Goal: Information Seeking & Learning: Check status

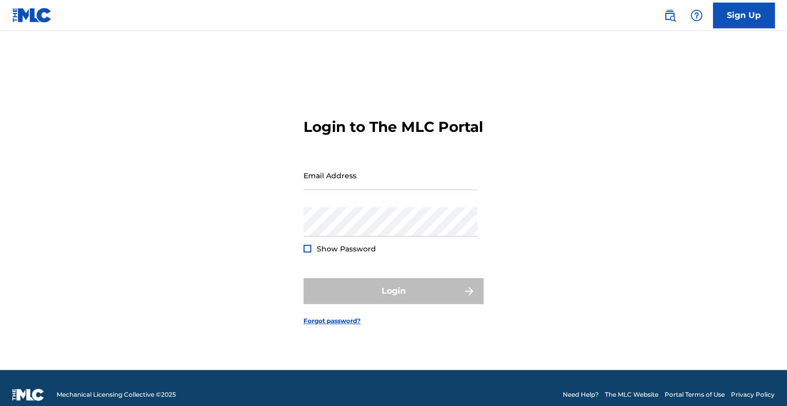
type input "[EMAIL_ADDRESS][DOMAIN_NAME]"
click at [306, 252] on div at bounding box center [308, 248] width 8 height 8
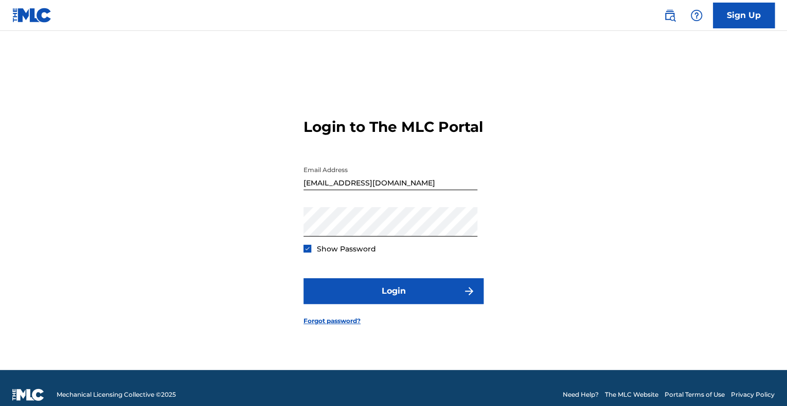
click at [301, 260] on div "Login to The MLC Portal Email Address fidelrauln@gmail.com Password Show Passwo…" at bounding box center [393, 213] width 720 height 313
click at [305, 251] on img at bounding box center [308, 248] width 6 height 6
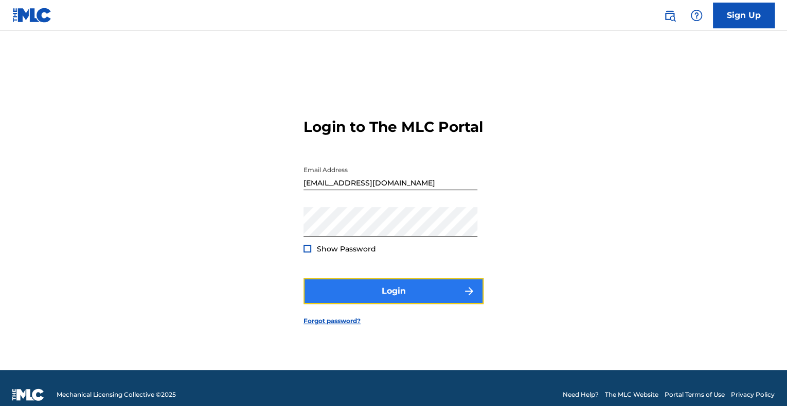
click at [380, 299] on button "Login" at bounding box center [394, 291] width 180 height 26
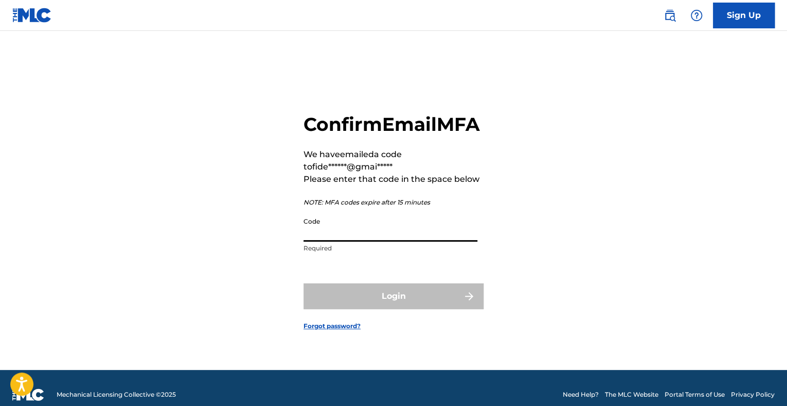
click at [344, 241] on input "Code" at bounding box center [391, 226] width 174 height 29
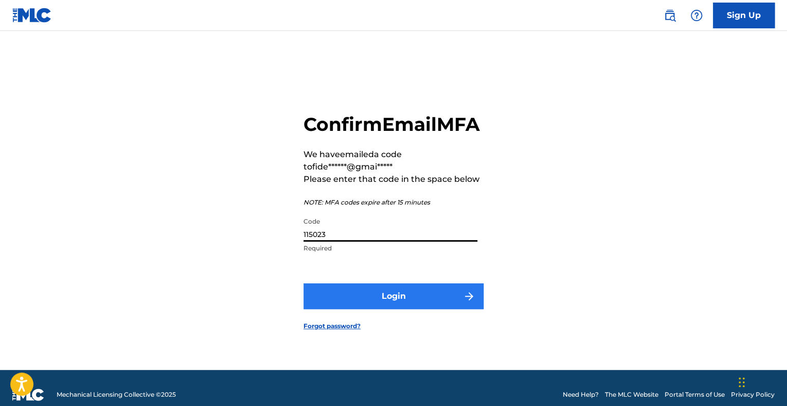
type input "115023"
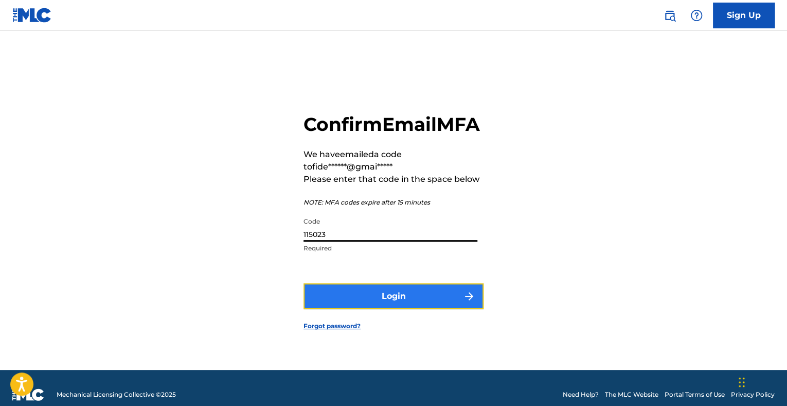
click at [374, 308] on button "Login" at bounding box center [394, 296] width 180 height 26
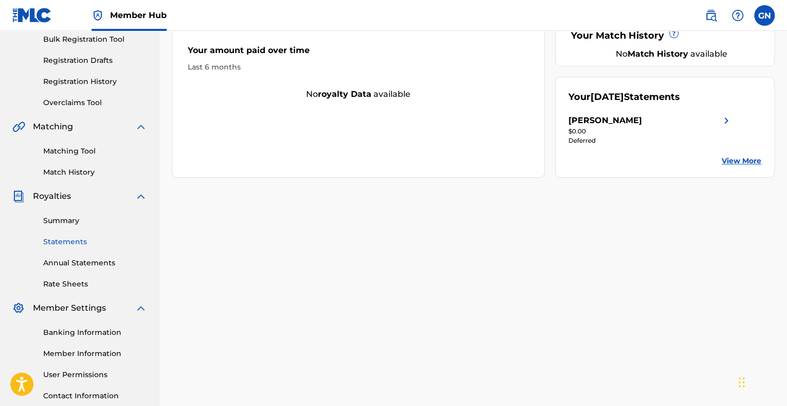
click at [62, 241] on link "Statements" at bounding box center [95, 241] width 104 height 11
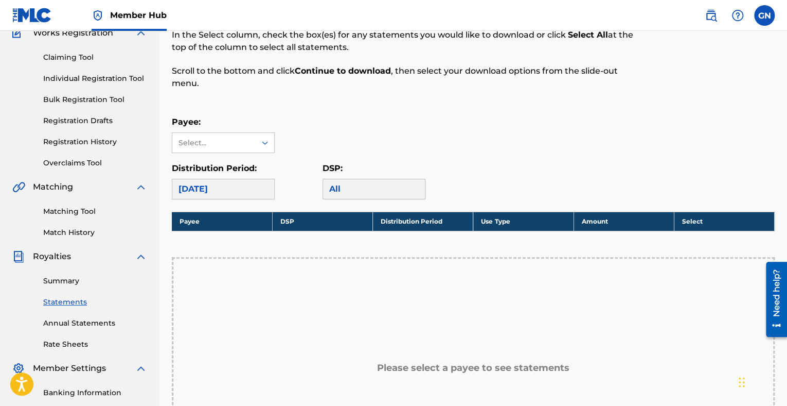
scroll to position [154, 0]
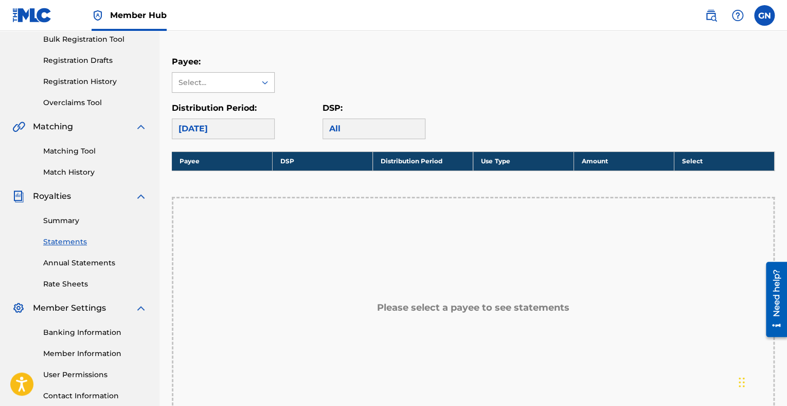
click at [263, 80] on icon at bounding box center [265, 82] width 10 height 10
click at [262, 109] on div "Glen Navarro Marrero" at bounding box center [223, 106] width 102 height 26
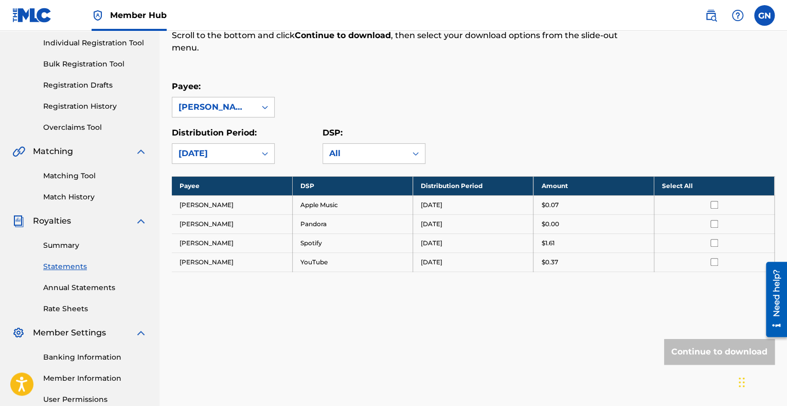
scroll to position [233, 0]
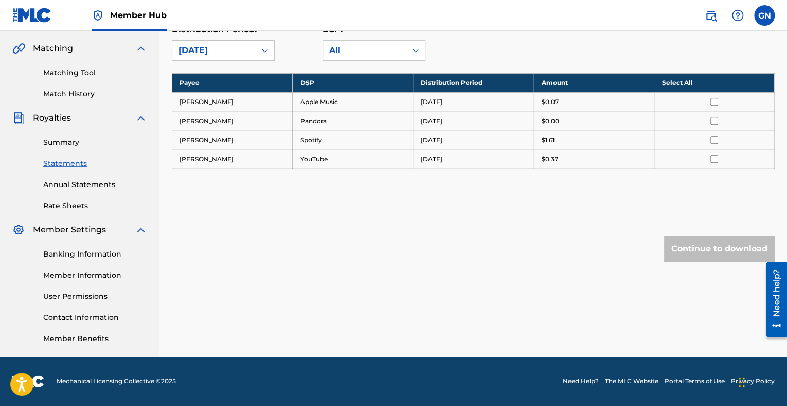
click at [76, 247] on div "Banking Information Member Information User Permissions Contact Information Mem…" at bounding box center [79, 290] width 135 height 108
click at [84, 259] on div "Banking Information Member Information User Permissions Contact Information Mem…" at bounding box center [79, 290] width 135 height 108
click at [84, 258] on link "Banking Information" at bounding box center [95, 254] width 104 height 11
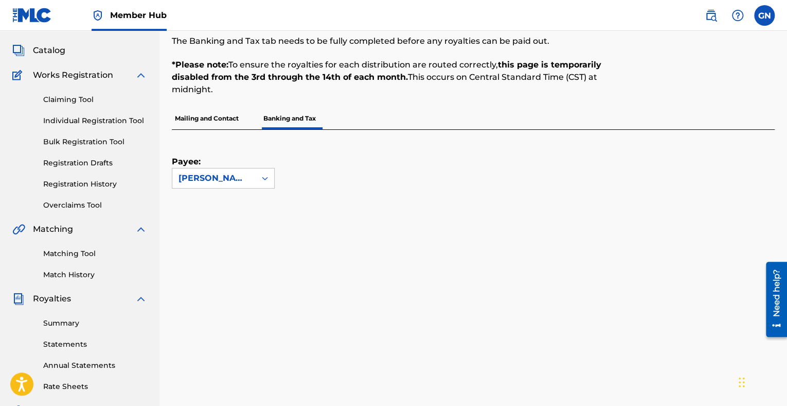
scroll to position [51, 0]
click at [219, 120] on p "Mailing and Contact" at bounding box center [207, 119] width 70 height 22
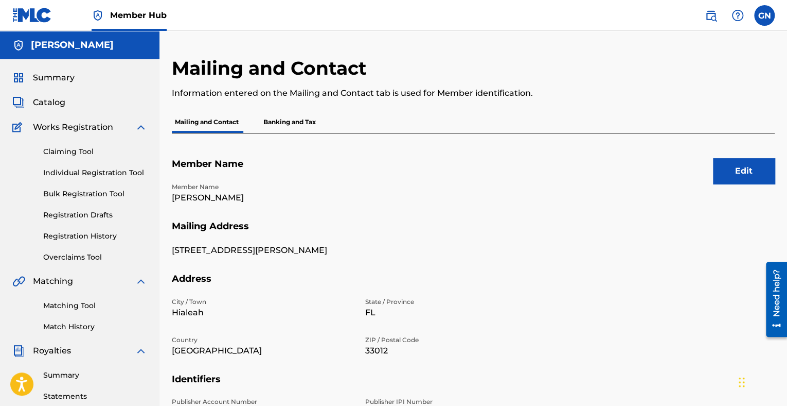
click at [325, 124] on div "Mailing and Contact Banking and Tax" at bounding box center [473, 122] width 603 height 22
click at [304, 125] on p "Banking and Tax" at bounding box center [289, 122] width 59 height 22
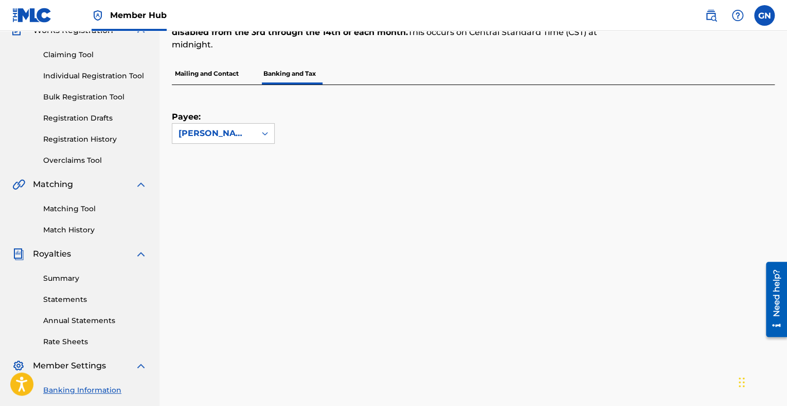
scroll to position [154, 0]
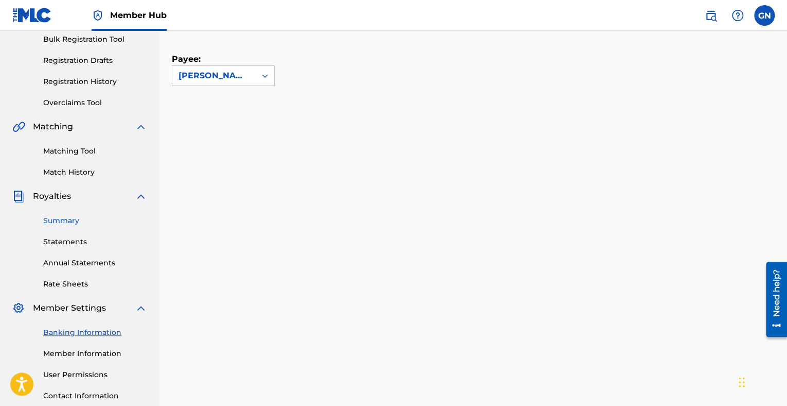
click at [72, 218] on link "Summary" at bounding box center [95, 220] width 104 height 11
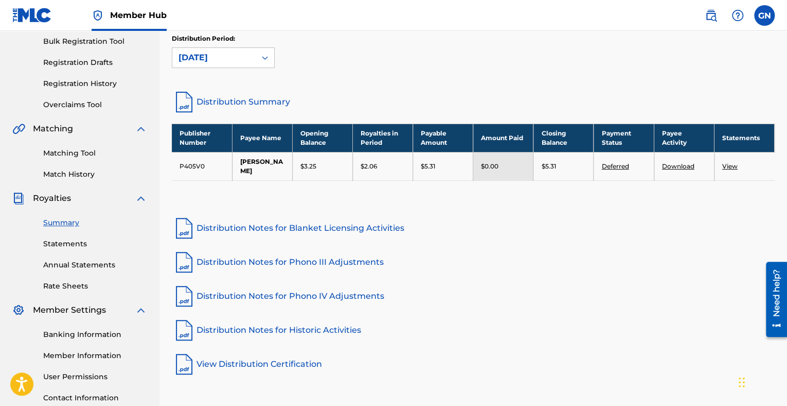
scroll to position [154, 0]
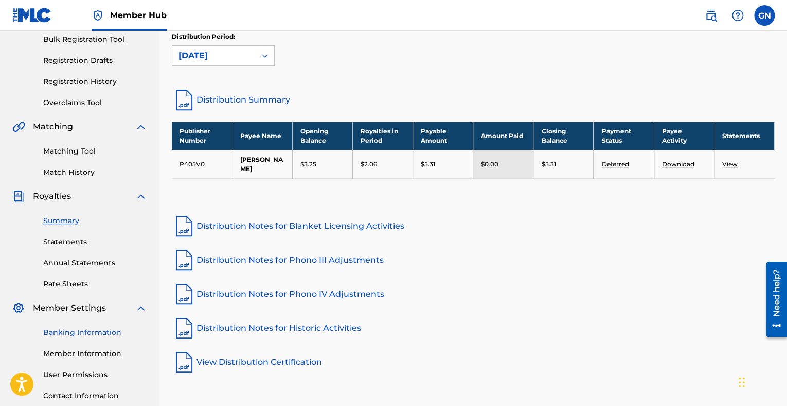
click at [66, 330] on link "Banking Information" at bounding box center [95, 332] width 104 height 11
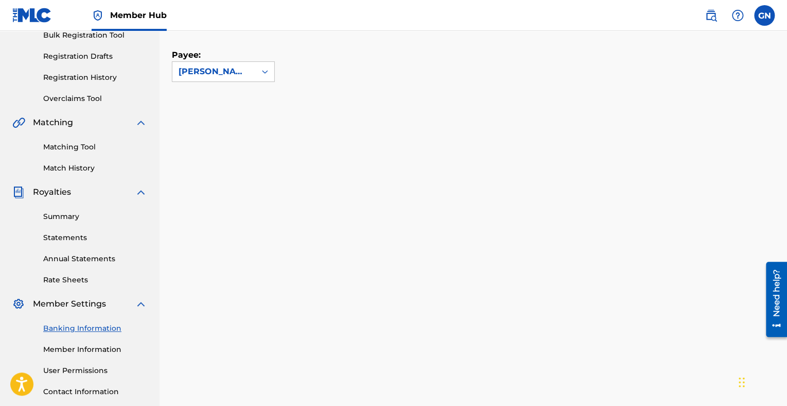
scroll to position [160, 0]
click at [73, 215] on link "Summary" at bounding box center [95, 214] width 104 height 11
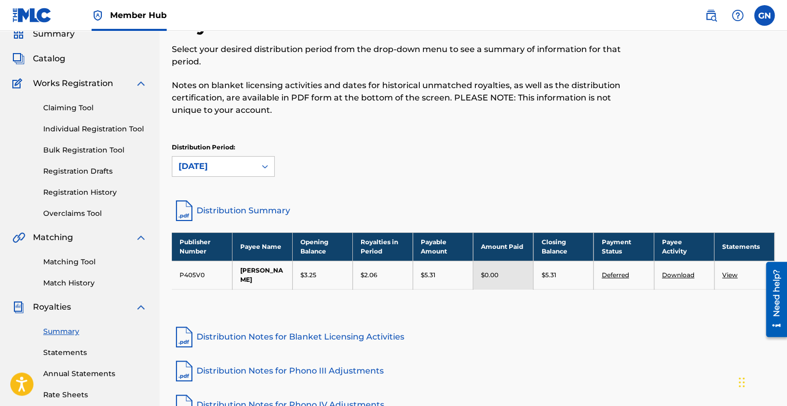
scroll to position [103, 0]
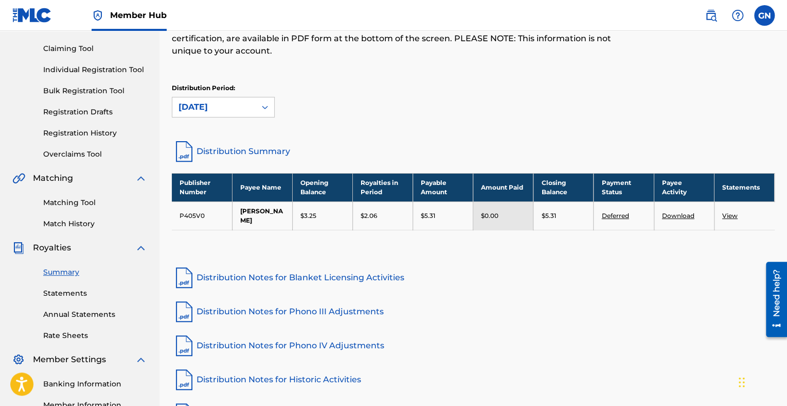
drag, startPoint x: 587, startPoint y: 270, endPoint x: 541, endPoint y: 114, distance: 162.5
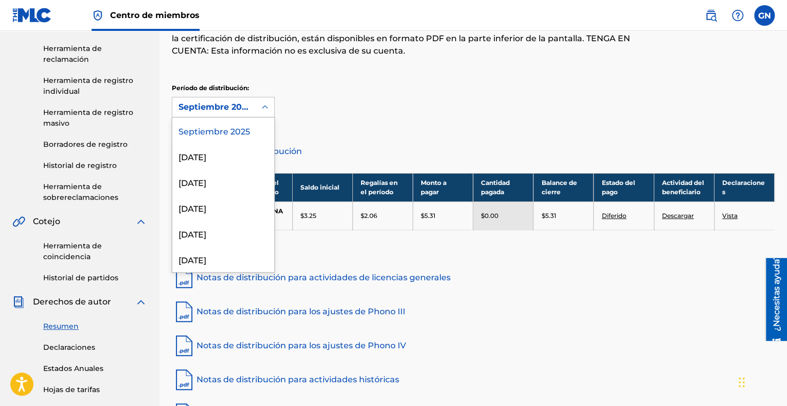
click at [260, 106] on icon at bounding box center [265, 107] width 10 height 10
click at [342, 99] on div "Período de distribución: 54 resultados disponibles. Use Arriba y Abajo para ele…" at bounding box center [473, 100] width 603 height 34
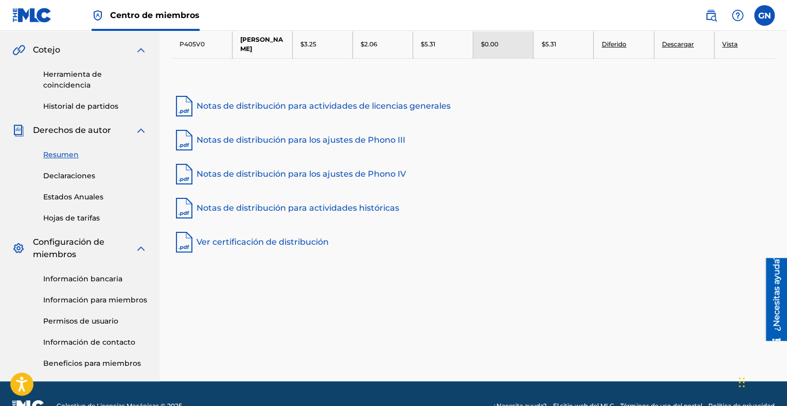
scroll to position [298, 0]
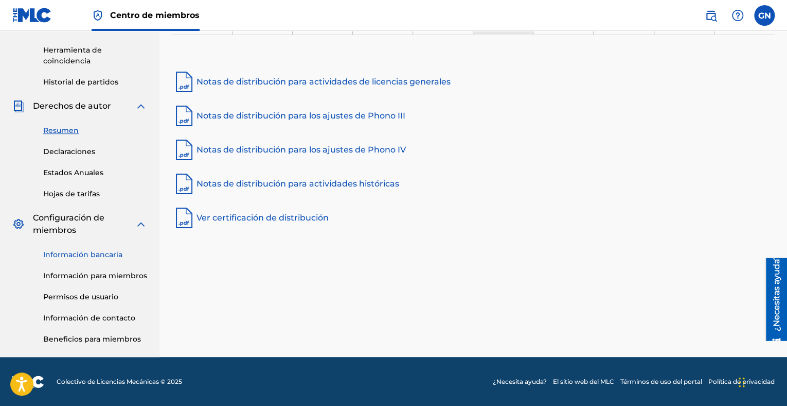
click at [91, 257] on link "Información bancaria" at bounding box center [95, 254] width 104 height 11
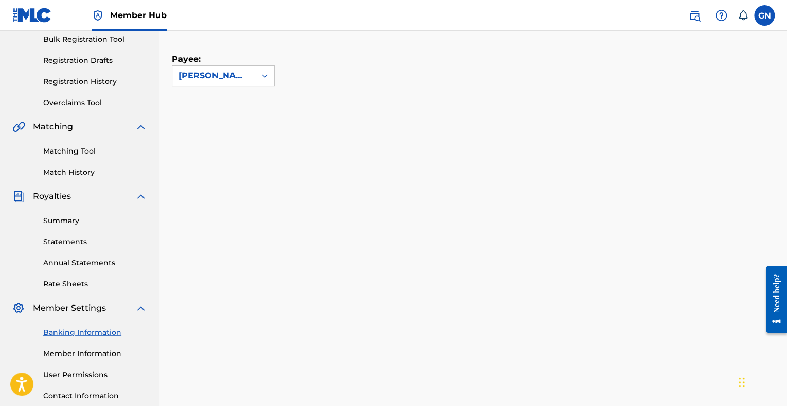
scroll to position [51, 0]
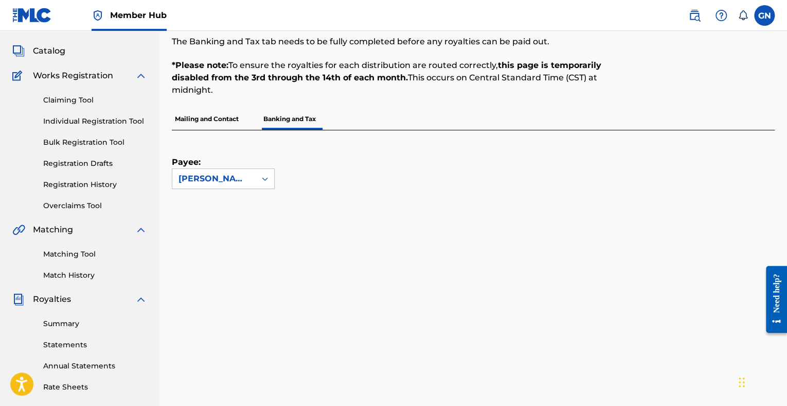
click at [217, 119] on p "Mailing and Contact" at bounding box center [207, 119] width 70 height 22
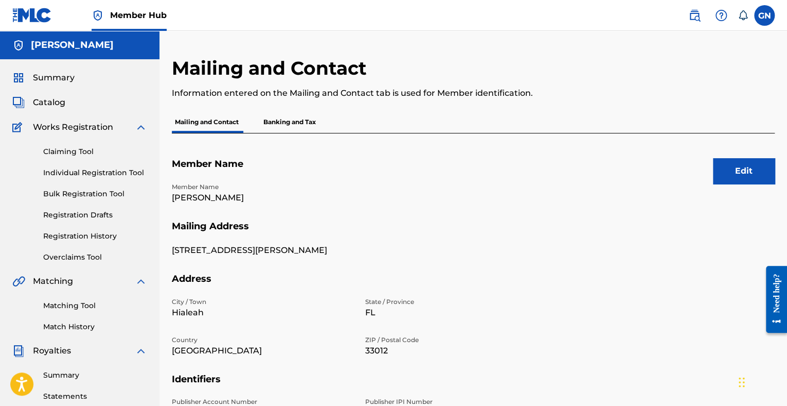
click at [297, 125] on p "Banking and Tax" at bounding box center [289, 122] width 59 height 22
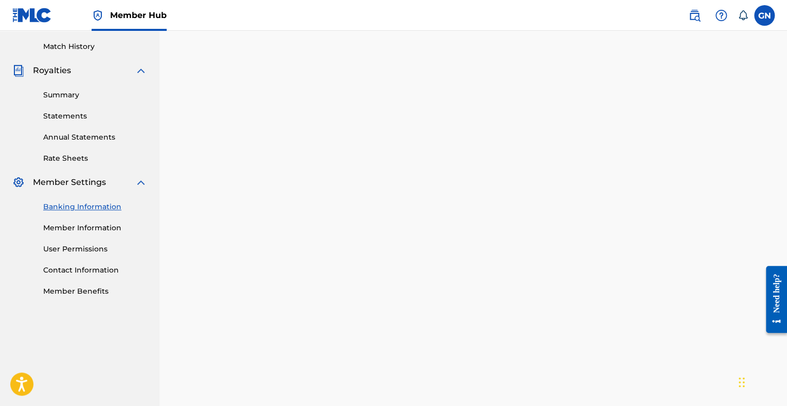
scroll to position [269, 0]
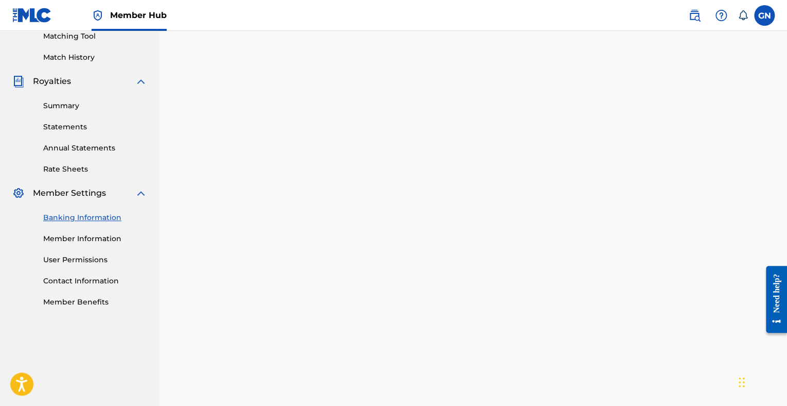
click at [143, 190] on img at bounding box center [141, 193] width 12 height 12
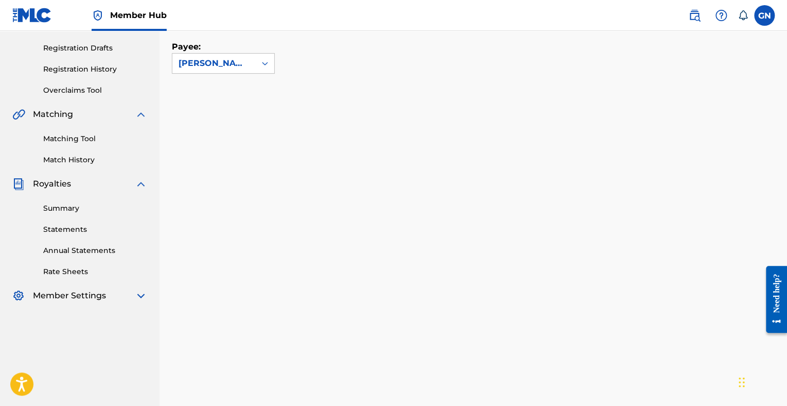
scroll to position [166, 0]
click at [68, 211] on link "Summary" at bounding box center [95, 208] width 104 height 11
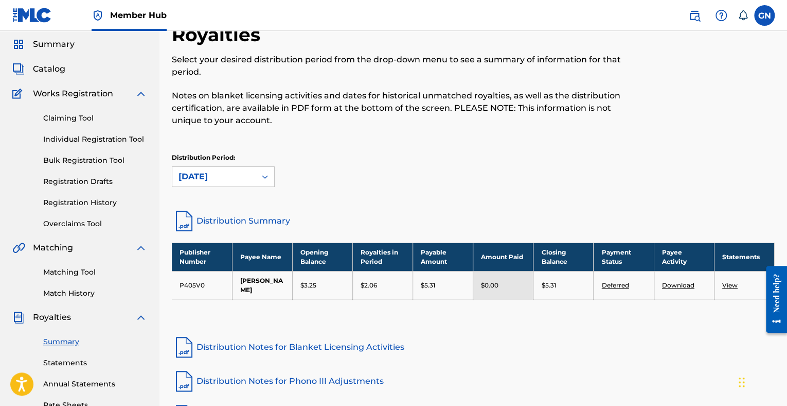
scroll to position [51, 0]
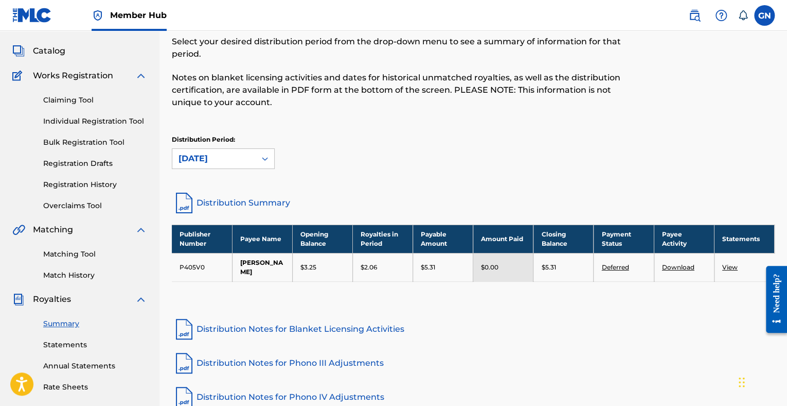
click at [618, 267] on link "Deferred" at bounding box center [615, 267] width 27 height 8
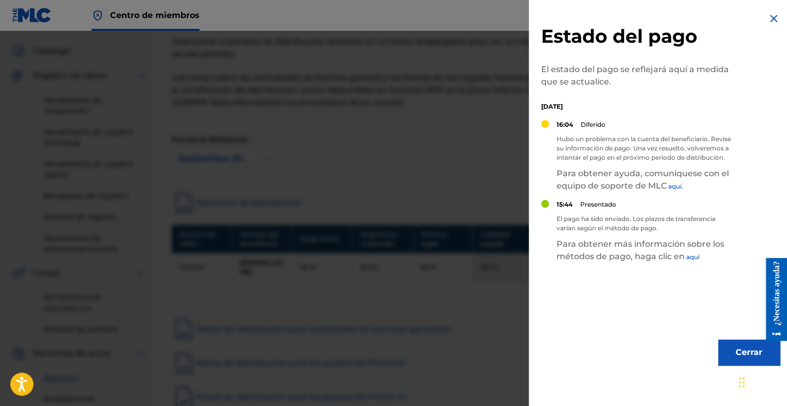
click at [768, 17] on img at bounding box center [774, 18] width 12 height 12
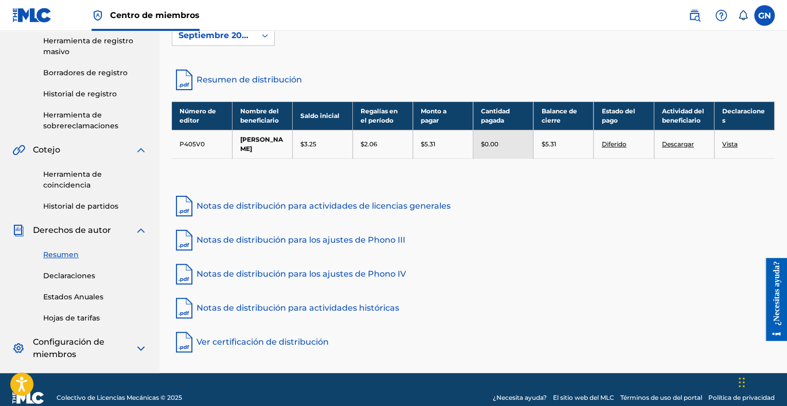
scroll to position [191, 0]
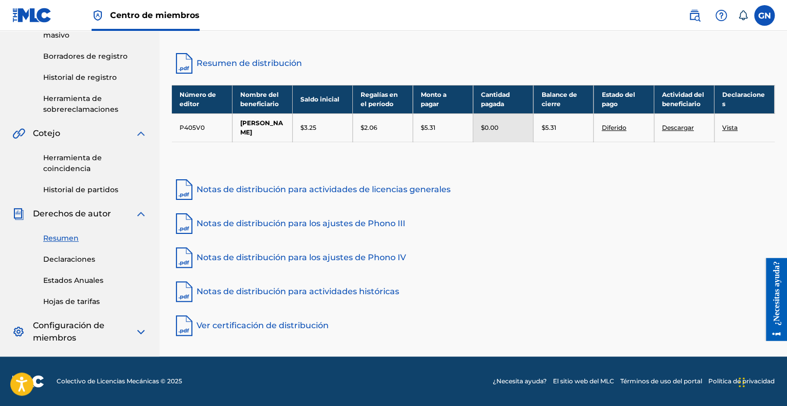
click at [144, 328] on img at bounding box center [141, 331] width 12 height 12
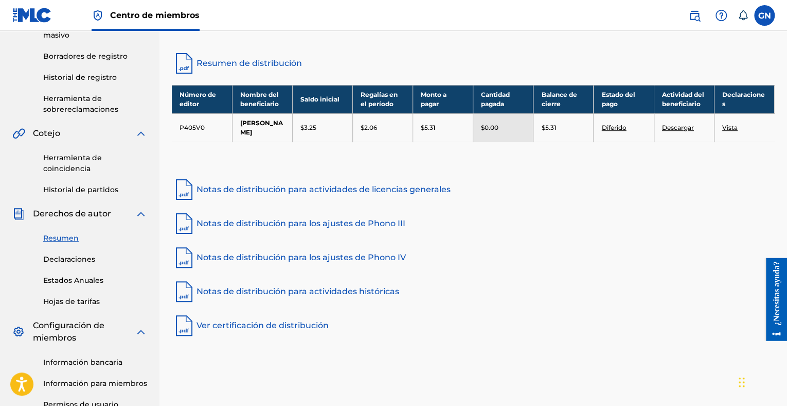
scroll to position [298, 0]
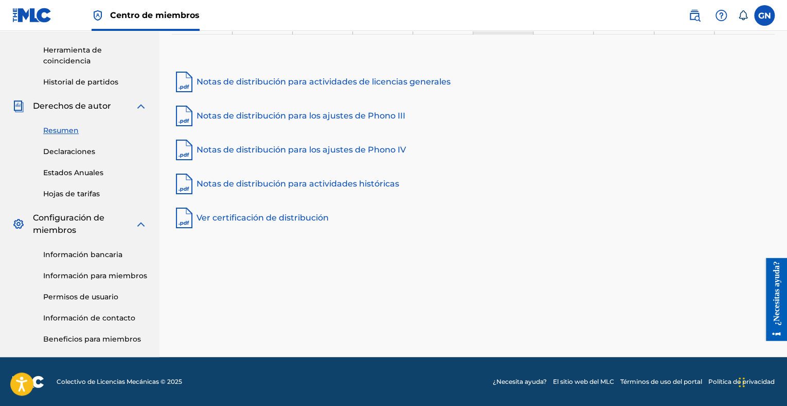
click at [138, 224] on img at bounding box center [141, 224] width 12 height 12
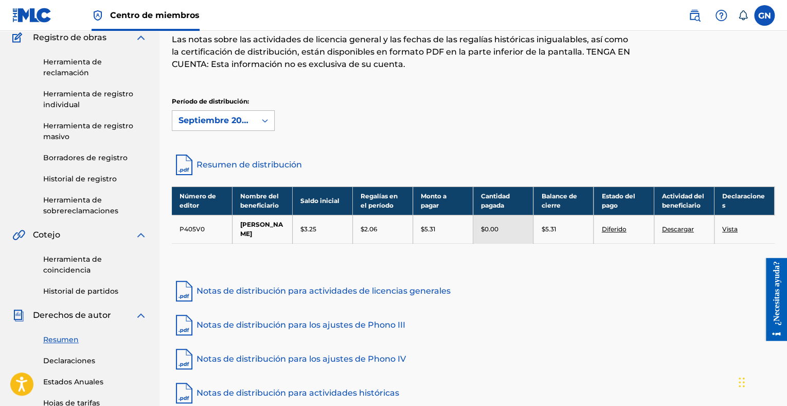
scroll to position [88, 0]
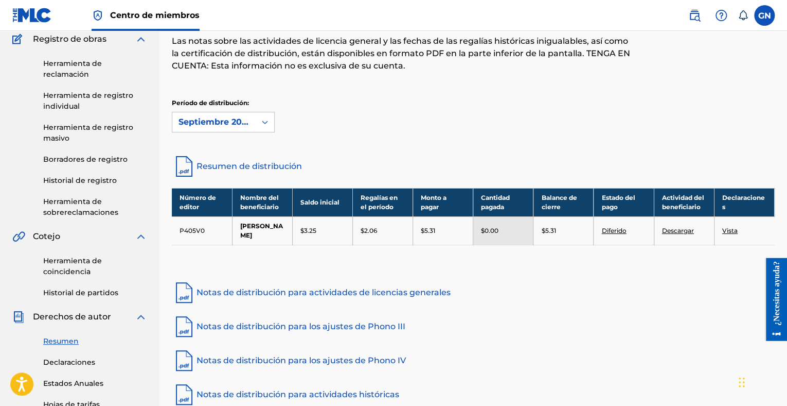
click at [618, 228] on link "Diferido" at bounding box center [614, 230] width 25 height 8
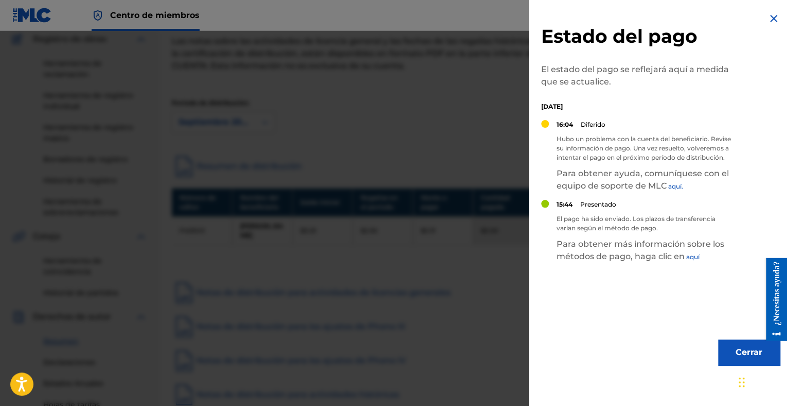
click at [674, 190] on link "aquí." at bounding box center [676, 186] width 15 height 8
click at [769, 19] on img at bounding box center [774, 18] width 12 height 12
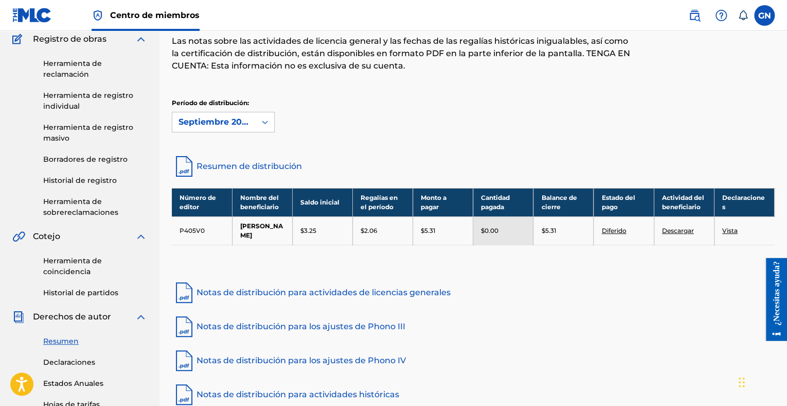
click at [261, 134] on div "Período de distribución: Septiembre 2025" at bounding box center [473, 119] width 603 height 43
click at [262, 126] on icon at bounding box center [265, 122] width 10 height 10
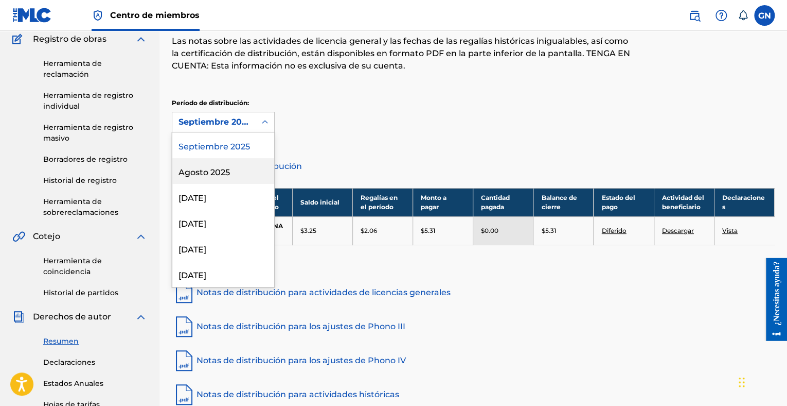
click at [231, 172] on div "Agosto 2025" at bounding box center [223, 171] width 102 height 26
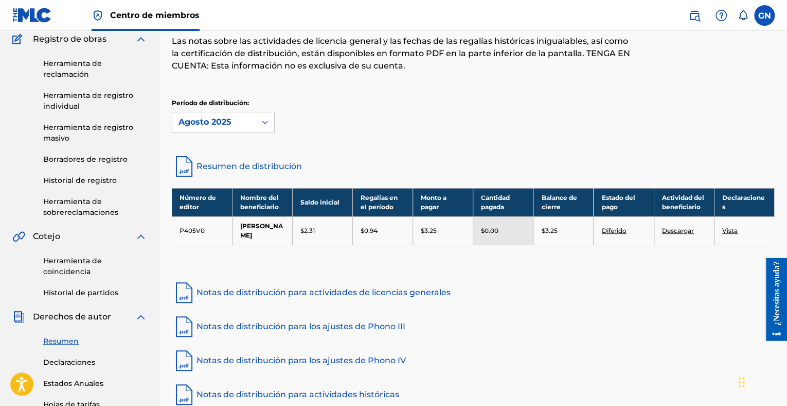
click at [621, 224] on td "Diferido" at bounding box center [624, 230] width 60 height 28
click at [621, 233] on td "Diferido" at bounding box center [624, 230] width 60 height 28
click at [621, 230] on link "Diferido" at bounding box center [614, 230] width 25 height 8
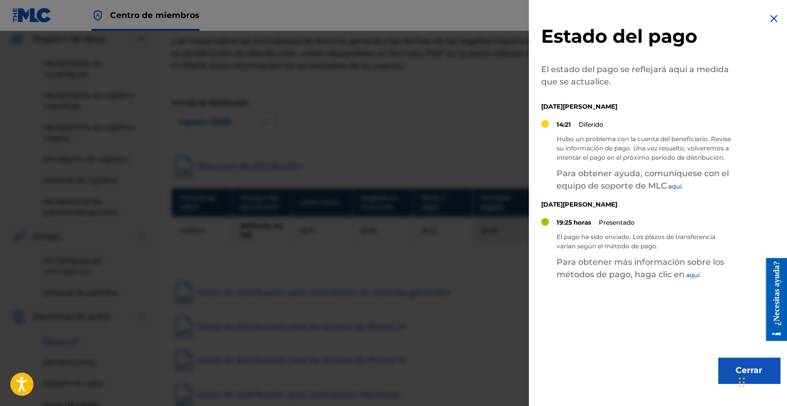
click at [768, 15] on img at bounding box center [774, 18] width 12 height 12
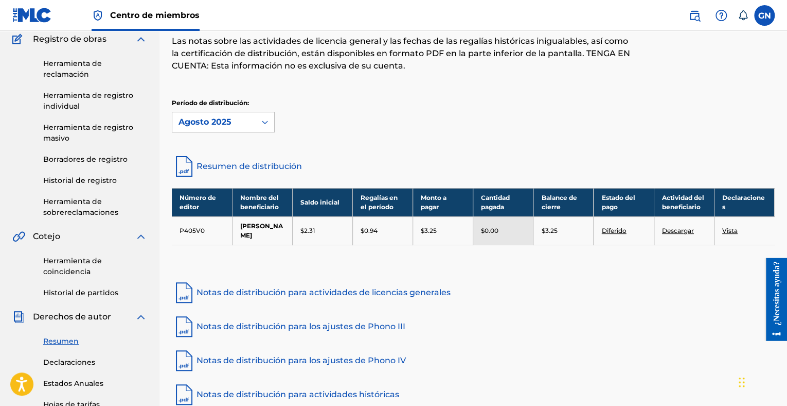
click at [237, 120] on div "Agosto 2025" at bounding box center [214, 122] width 71 height 12
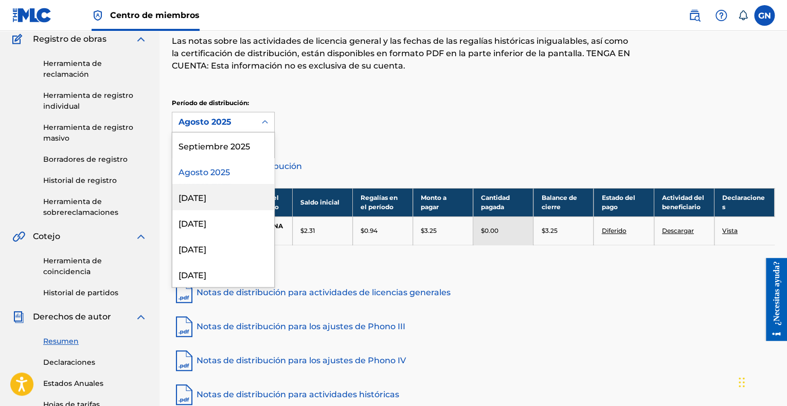
click at [215, 199] on div "Julio 2025" at bounding box center [223, 197] width 102 height 26
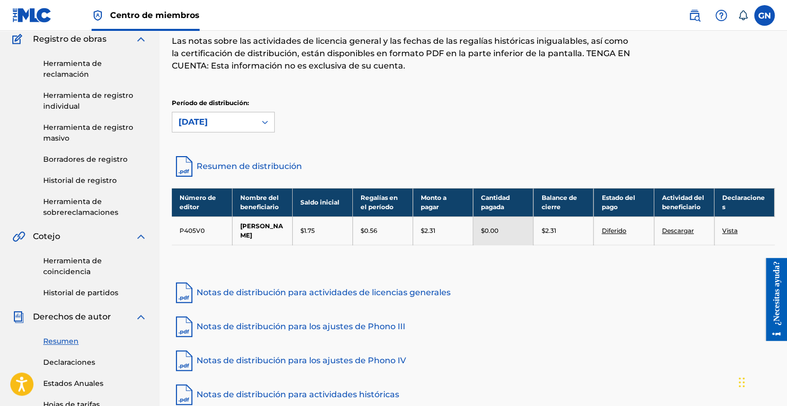
click at [620, 229] on link "Diferido" at bounding box center [614, 230] width 25 height 8
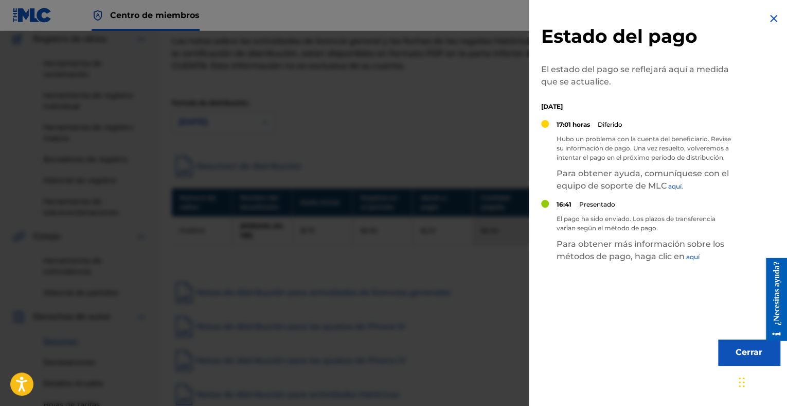
click at [775, 17] on img at bounding box center [774, 18] width 12 height 12
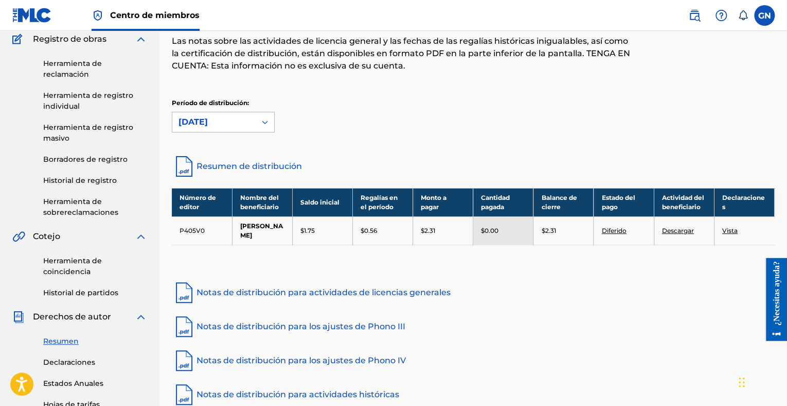
click at [240, 128] on div "Julio 2025" at bounding box center [214, 122] width 71 height 12
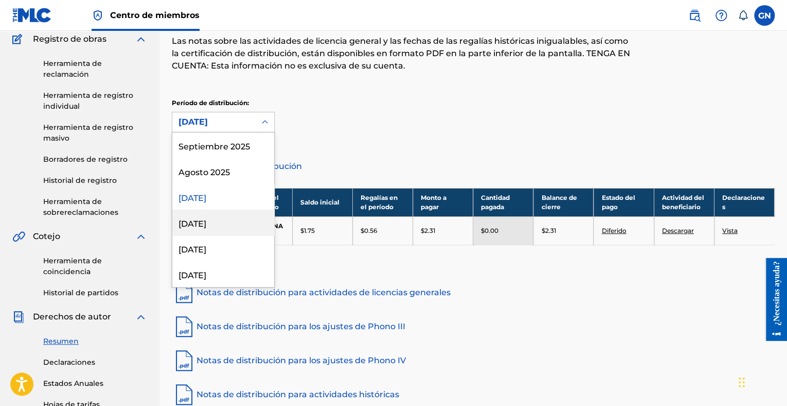
click at [202, 218] on div "Junio 2025" at bounding box center [223, 222] width 102 height 26
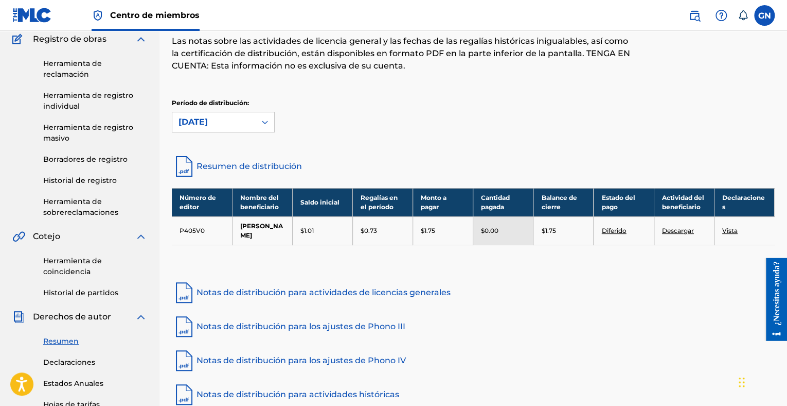
click at [614, 230] on link "Diferido" at bounding box center [614, 230] width 25 height 8
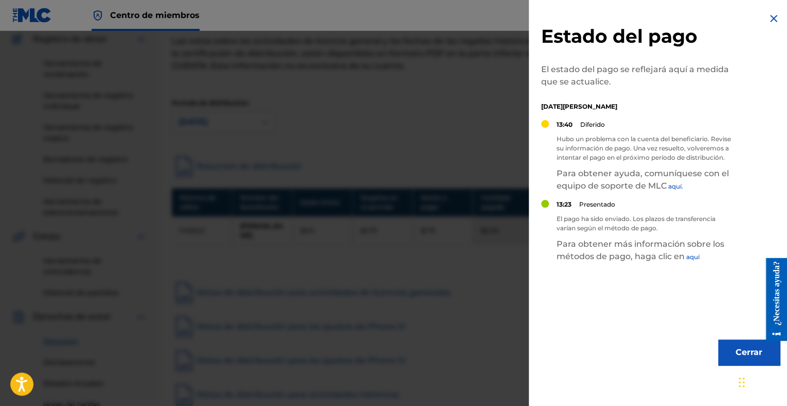
click at [769, 17] on img at bounding box center [774, 18] width 12 height 12
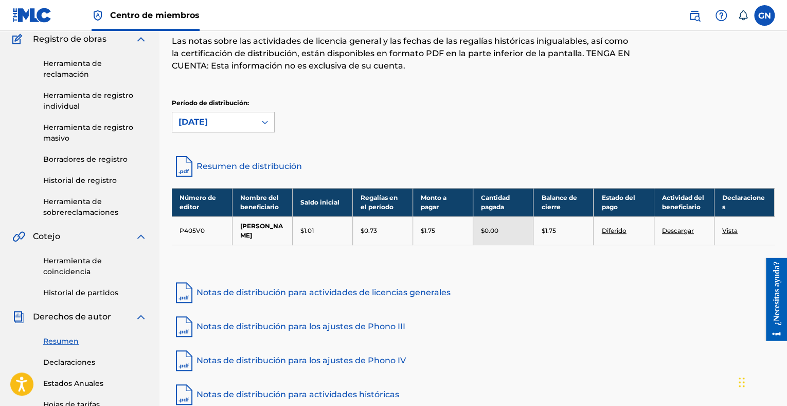
click at [253, 128] on div "Junio 2025" at bounding box center [213, 122] width 83 height 20
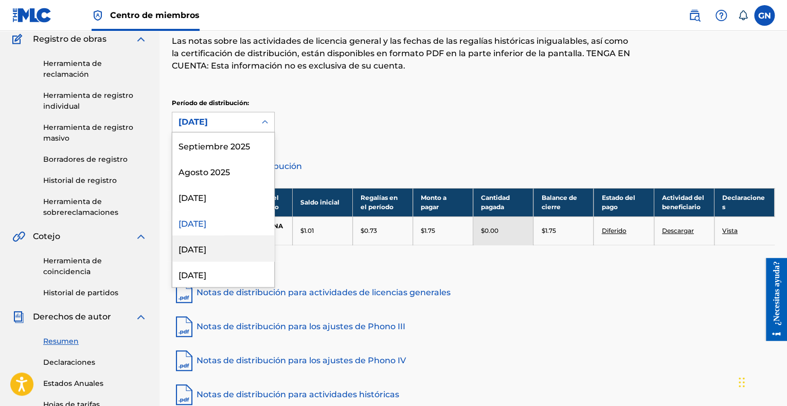
click at [212, 239] on div "Mayo 2025" at bounding box center [223, 248] width 102 height 26
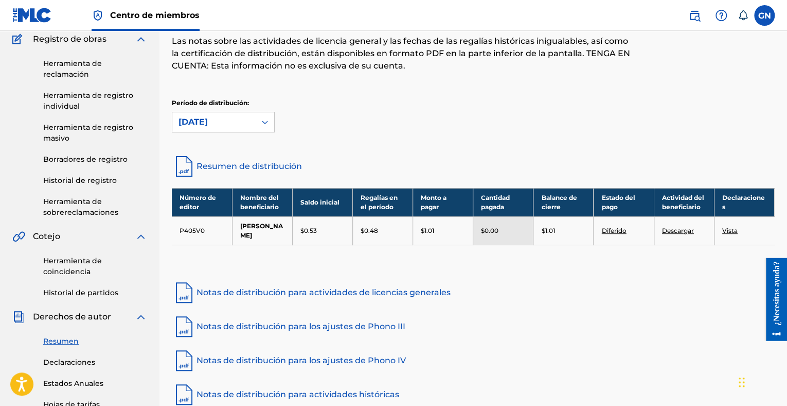
click at [267, 122] on icon at bounding box center [265, 122] width 6 height 4
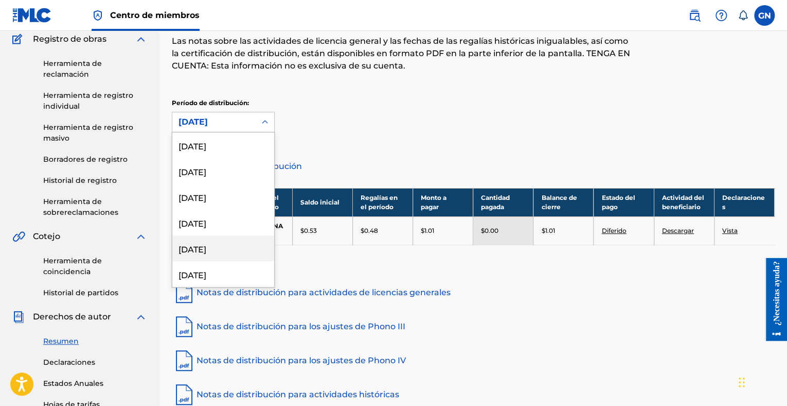
scroll to position [206, 0]
click at [210, 191] on div "Noviembre 2024" at bounding box center [223, 197] width 102 height 26
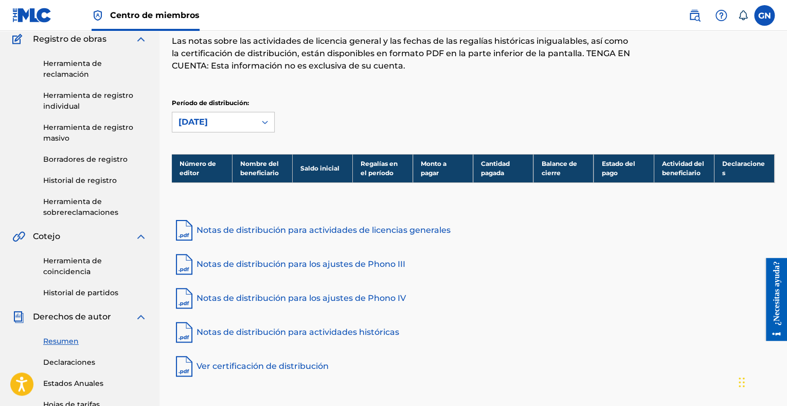
click at [257, 121] on div at bounding box center [265, 122] width 19 height 19
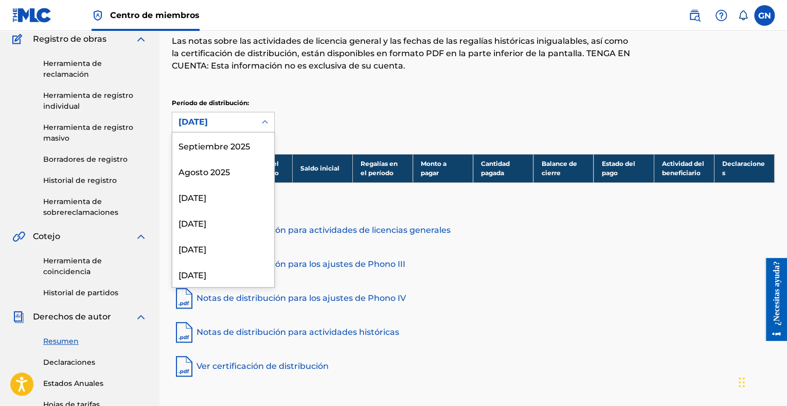
scroll to position [137, 0]
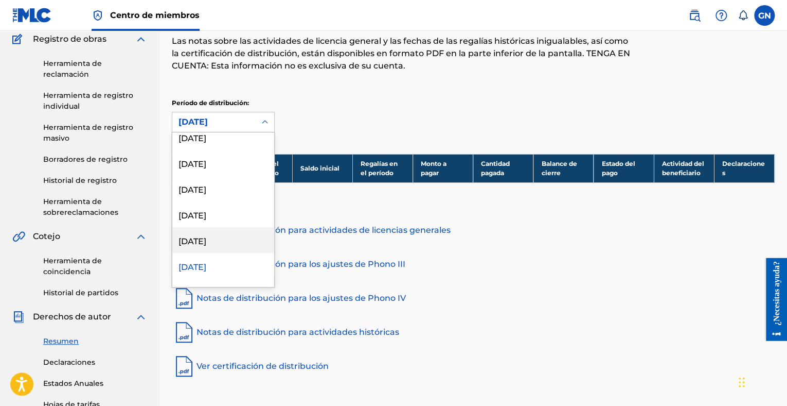
click at [216, 238] on div "Diciembre 2024" at bounding box center [223, 240] width 102 height 26
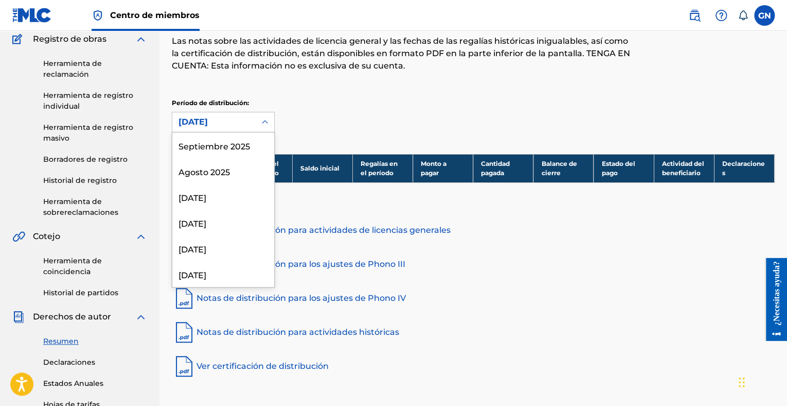
click at [259, 113] on div at bounding box center [265, 122] width 19 height 19
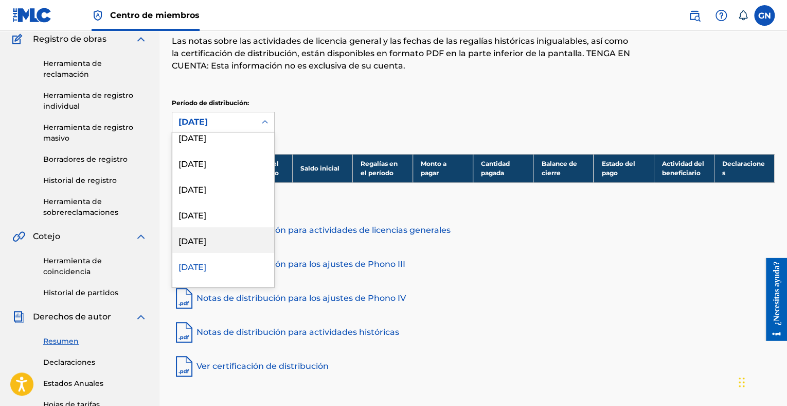
click at [216, 236] on div "Enero 2025" at bounding box center [223, 240] width 102 height 26
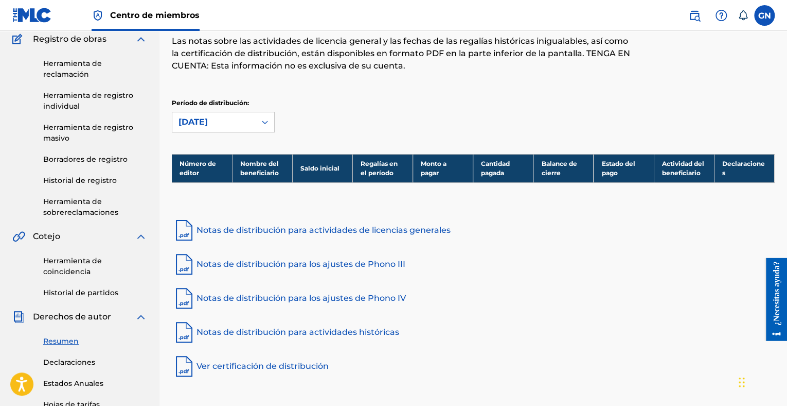
click at [275, 126] on div "Período de distribución: opción Enero 2025, seleccionada. Enero 2025" at bounding box center [473, 115] width 603 height 34
click at [275, 125] on div "Período de distribución: Enero 2025" at bounding box center [473, 115] width 603 height 34
drag, startPoint x: 275, startPoint y: 125, endPoint x: 268, endPoint y: 123, distance: 7.0
click at [268, 123] on icon at bounding box center [265, 122] width 10 height 10
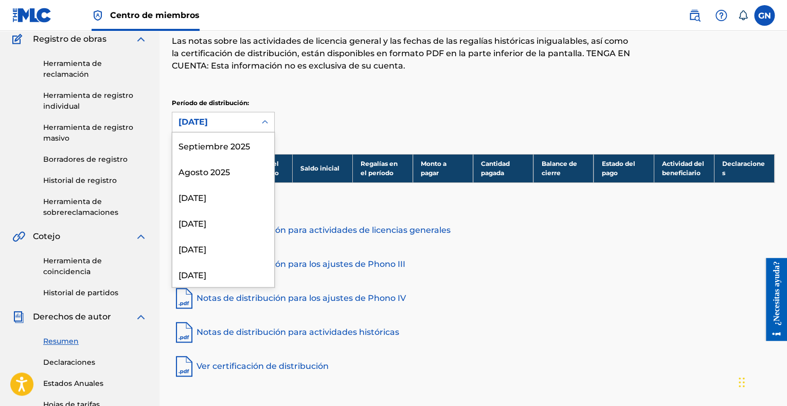
scroll to position [85, 0]
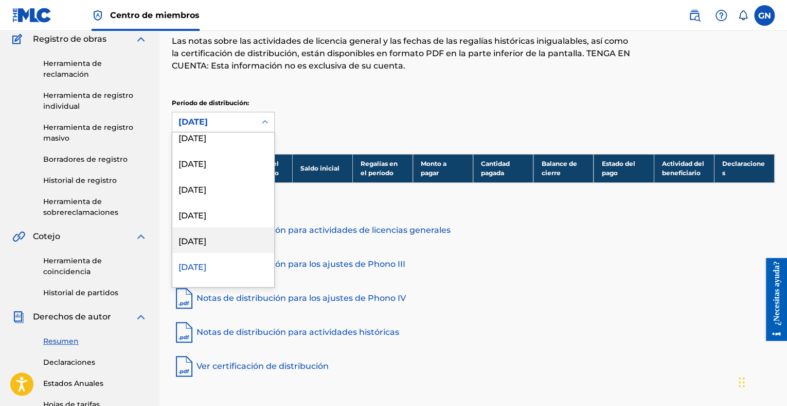
click at [227, 237] on div "Febrero 2025" at bounding box center [223, 240] width 102 height 26
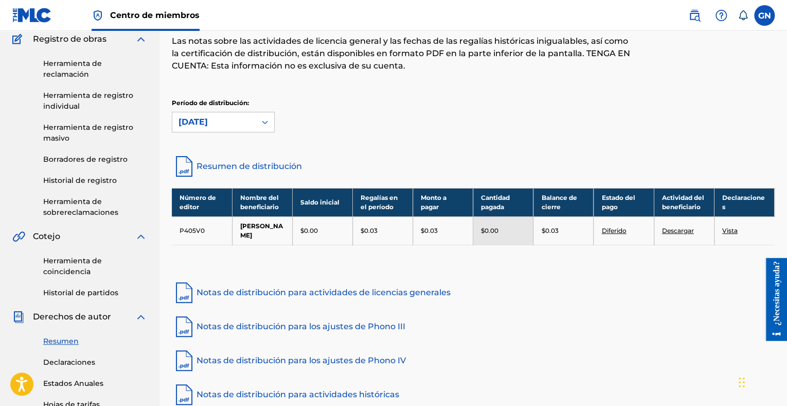
click at [612, 230] on link "Diferido" at bounding box center [614, 230] width 25 height 8
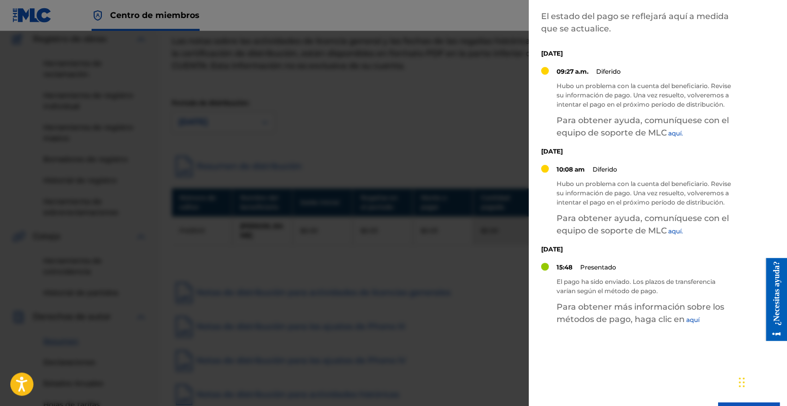
scroll to position [103, 0]
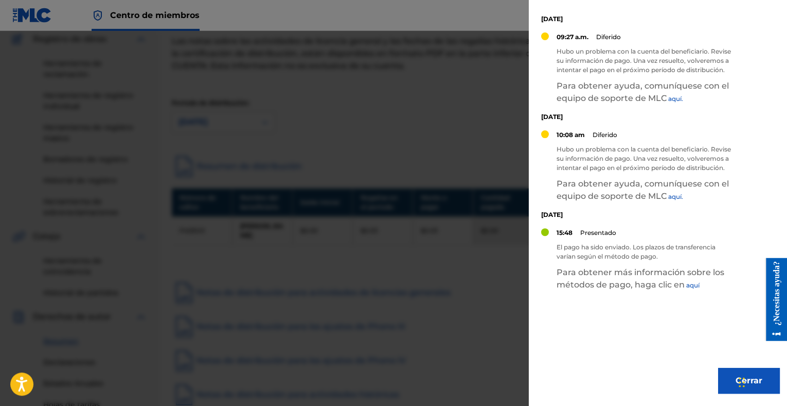
click at [466, 124] on div at bounding box center [393, 234] width 787 height 406
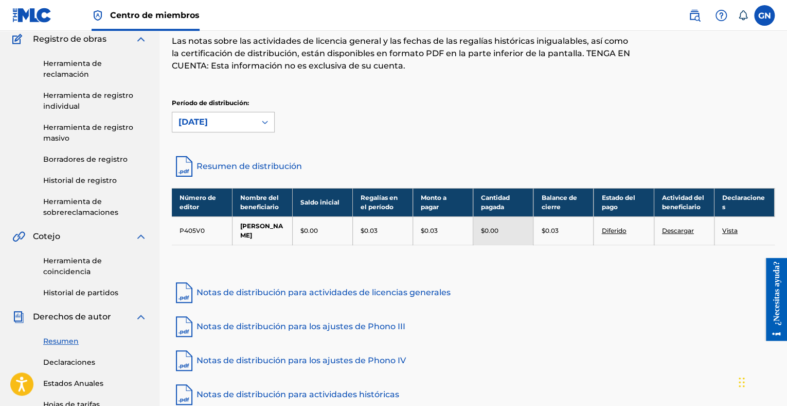
click at [261, 120] on icon at bounding box center [265, 122] width 10 height 10
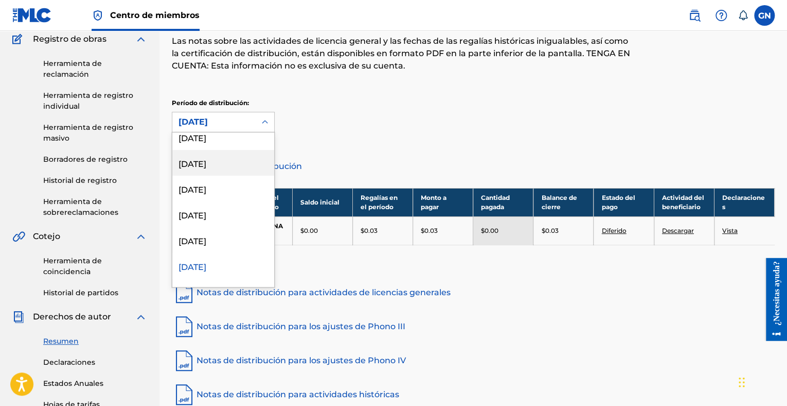
scroll to position [0, 0]
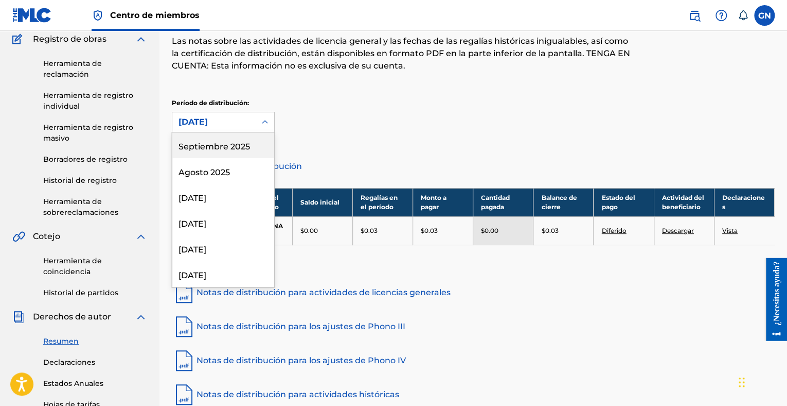
click at [228, 152] on div "Septiembre 2025" at bounding box center [223, 145] width 102 height 26
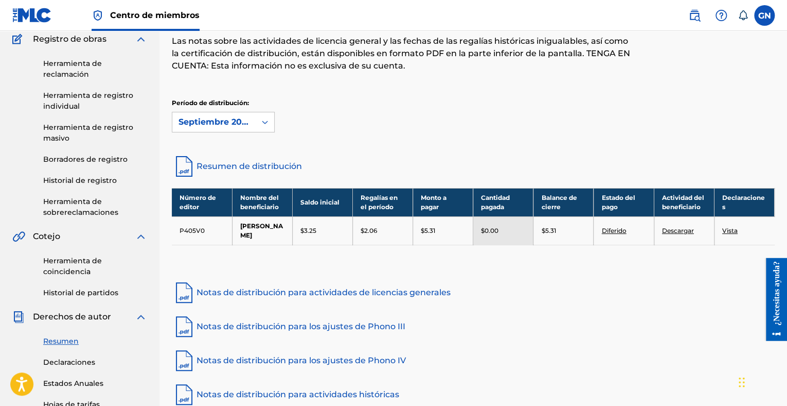
click at [731, 229] on link "Vista" at bounding box center [730, 230] width 15 height 8
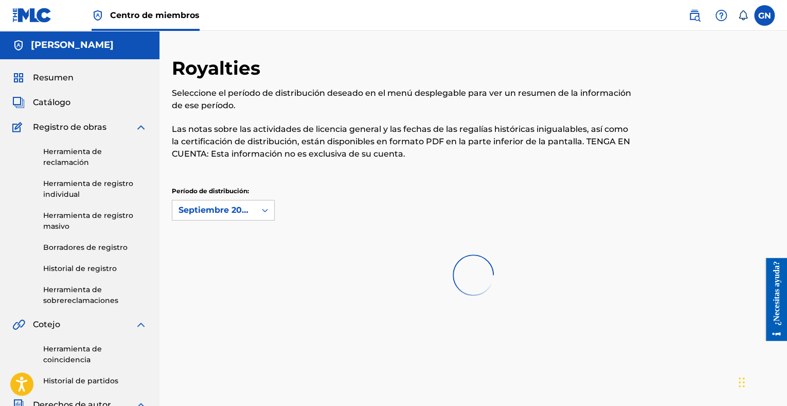
scroll to position [88, 0]
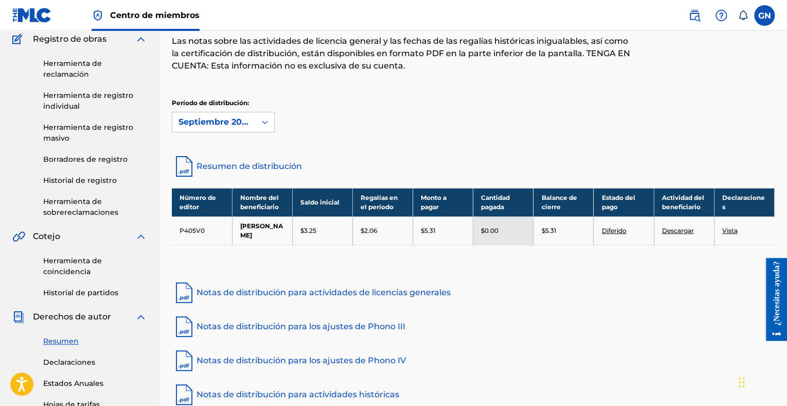
click at [617, 230] on link "Diferido" at bounding box center [614, 230] width 25 height 8
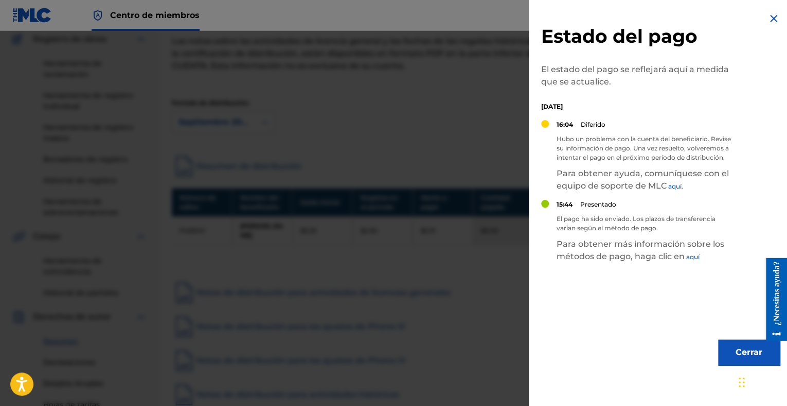
click at [771, 19] on img at bounding box center [774, 18] width 12 height 12
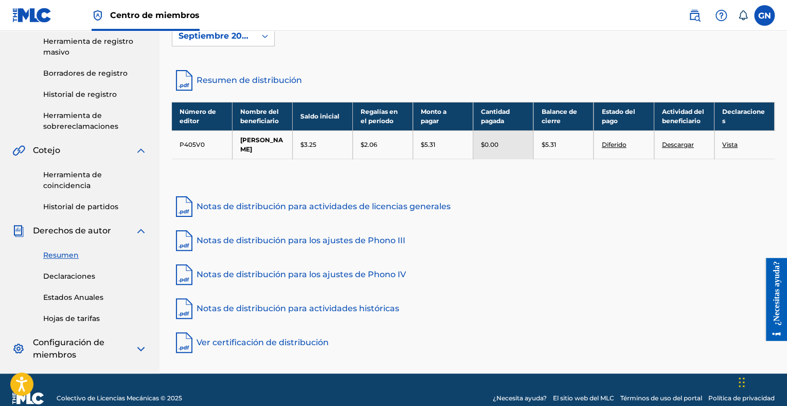
scroll to position [191, 0]
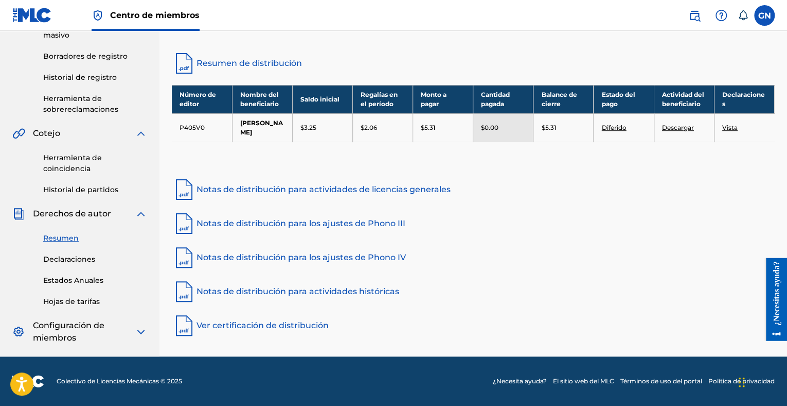
click at [152, 337] on div "Resumen Catálogo Registro de obras Herramienta de reclamación Herramienta de re…" at bounding box center [80, 112] width 160 height 488
click at [144, 328] on img at bounding box center [141, 331] width 12 height 12
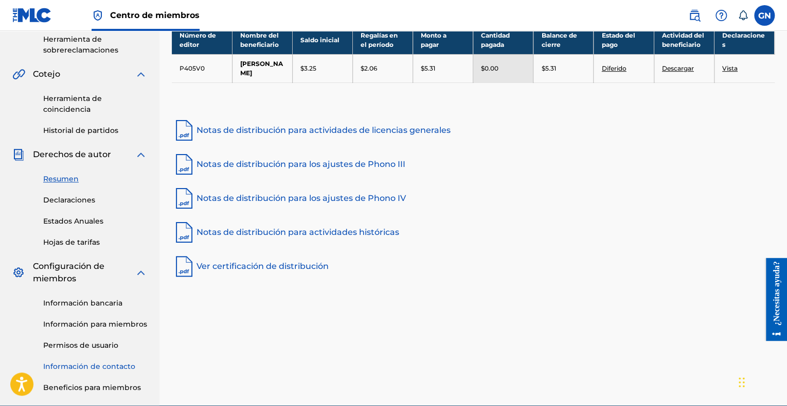
scroll to position [294, 0]
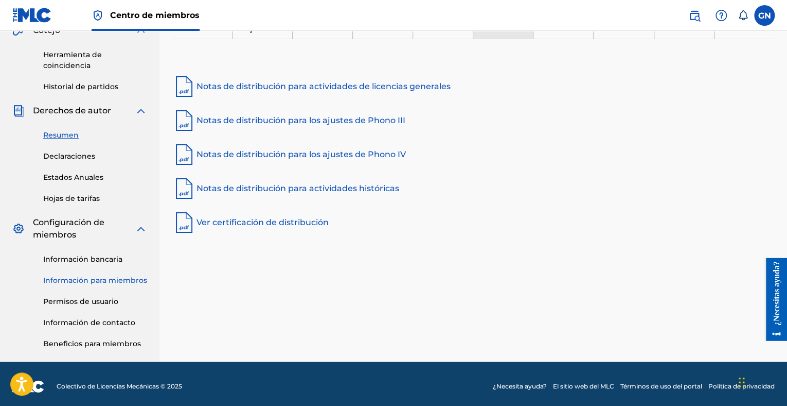
click at [99, 281] on link "Información para miembros" at bounding box center [95, 280] width 104 height 11
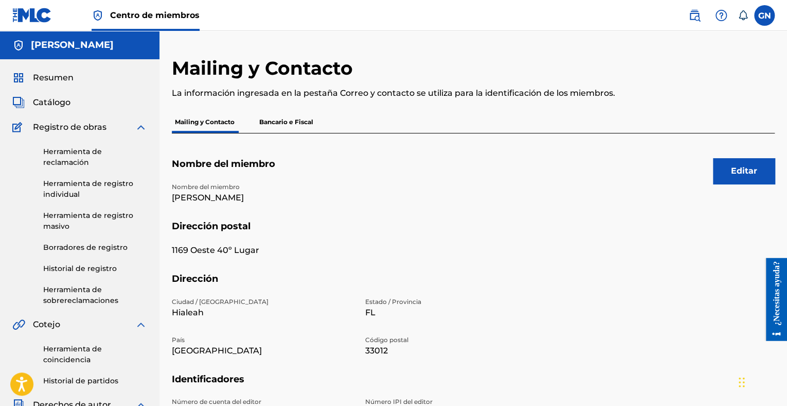
click at [296, 122] on p "Bancario e Fiscal" at bounding box center [286, 122] width 60 height 22
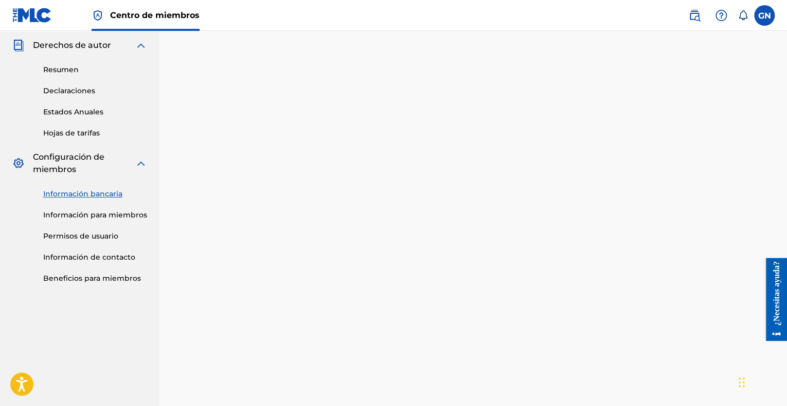
scroll to position [360, 0]
click at [110, 280] on link "Beneficios para miembros" at bounding box center [95, 277] width 104 height 11
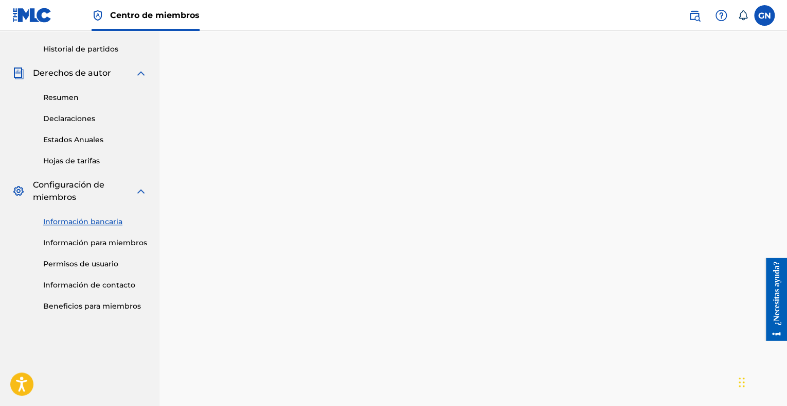
scroll to position [309, 0]
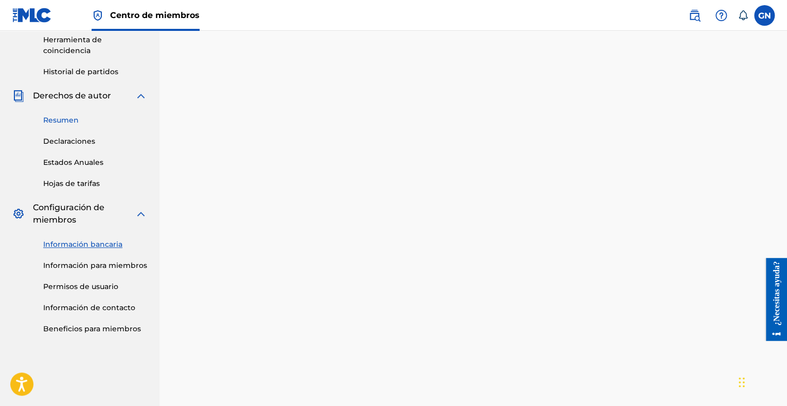
click at [75, 116] on link "Resumen" at bounding box center [95, 120] width 104 height 11
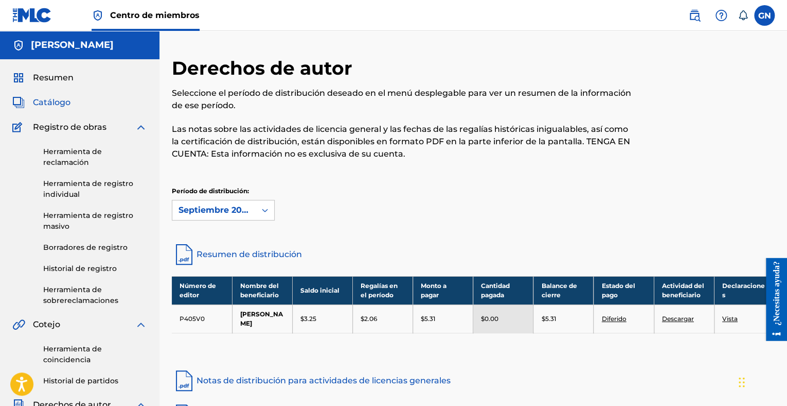
click at [61, 103] on span "Catálogo" at bounding box center [52, 102] width 38 height 12
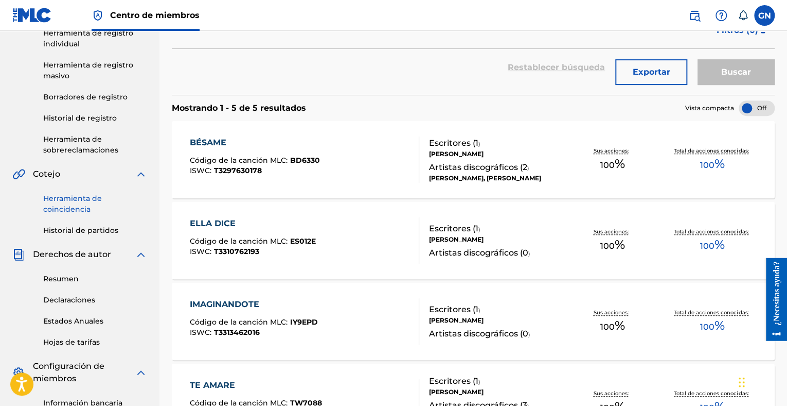
scroll to position [154, 0]
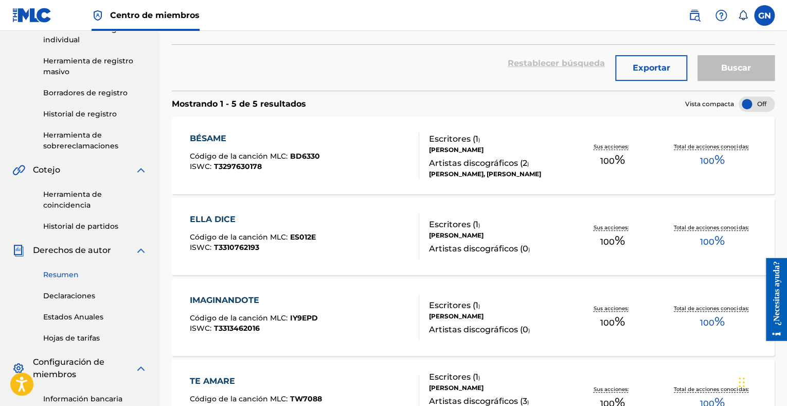
click at [68, 271] on link "Resumen" at bounding box center [95, 274] width 104 height 11
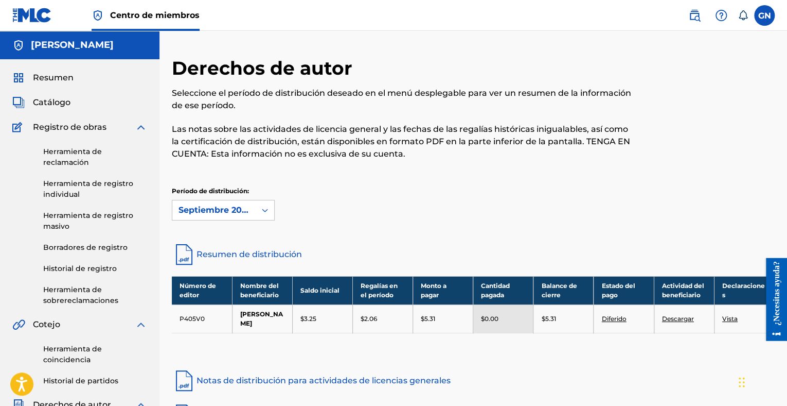
scroll to position [154, 0]
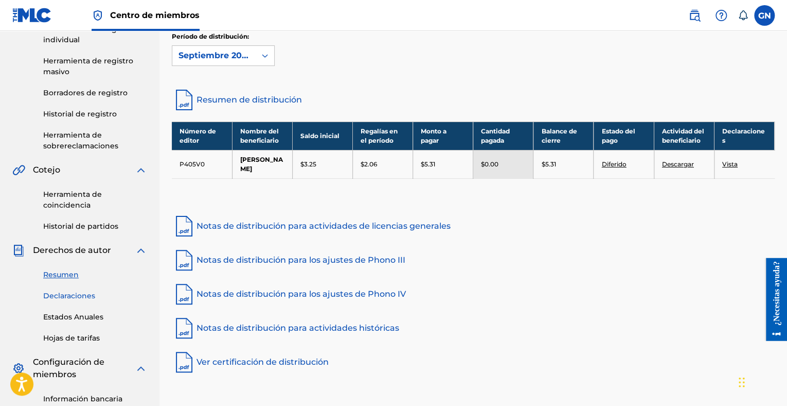
click at [66, 290] on link "Declaraciones" at bounding box center [95, 295] width 104 height 11
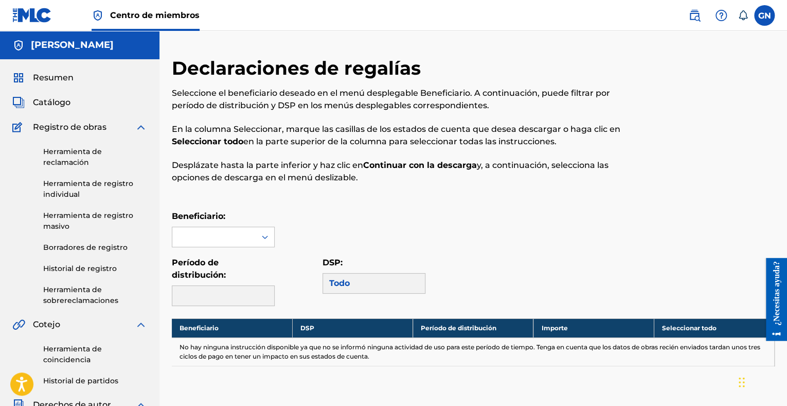
scroll to position [103, 0]
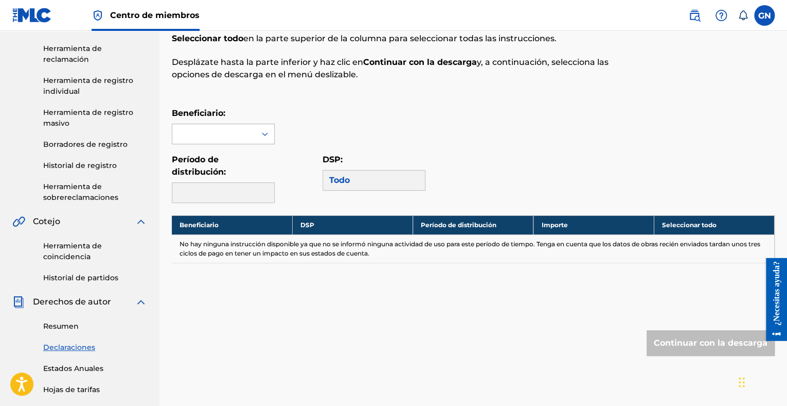
click at [263, 132] on icon at bounding box center [265, 134] width 10 height 10
click at [261, 159] on div "Glen Navarro Marrero" at bounding box center [223, 157] width 102 height 26
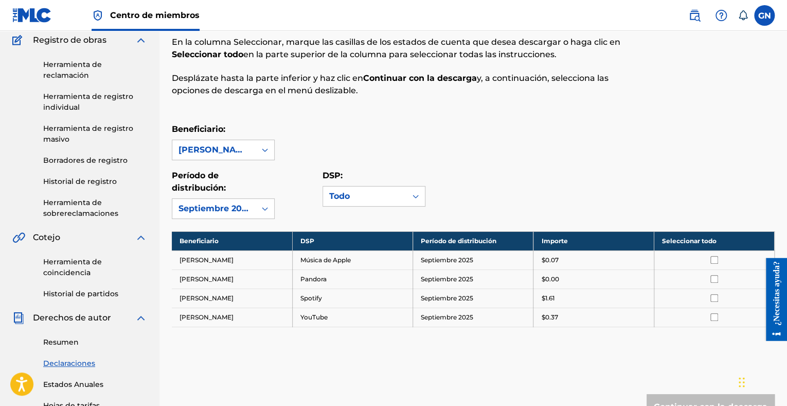
scroll to position [206, 0]
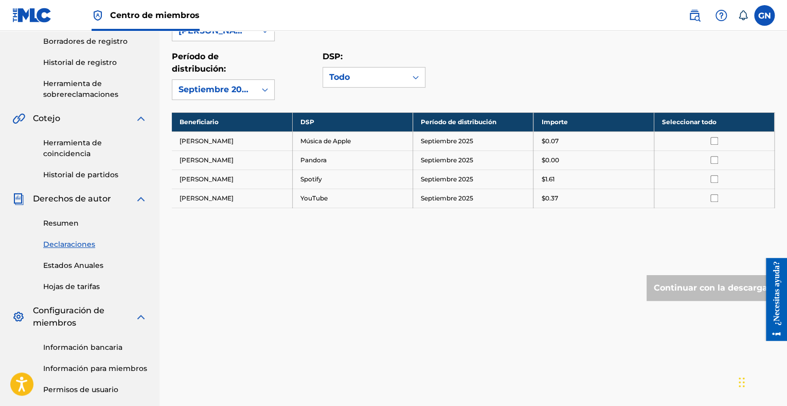
click at [709, 145] on td at bounding box center [714, 140] width 120 height 19
click at [713, 139] on input "checkbox" at bounding box center [715, 141] width 8 height 8
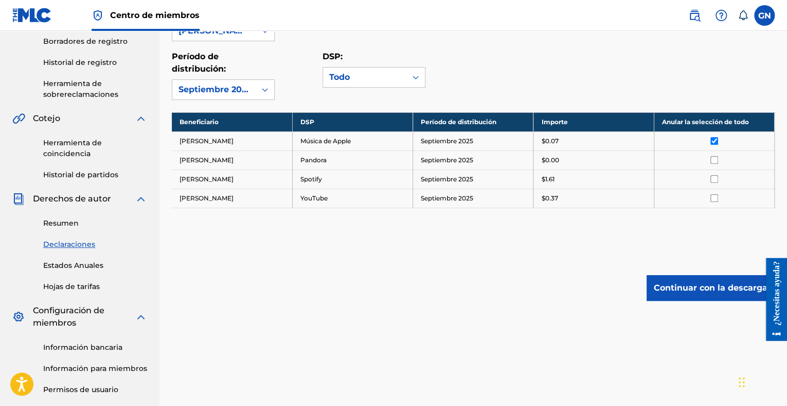
click at [714, 145] on td at bounding box center [714, 140] width 120 height 19
click at [714, 133] on td at bounding box center [714, 140] width 120 height 19
click at [714, 145] on td at bounding box center [714, 140] width 120 height 19
click at [714, 140] on input "checkbox" at bounding box center [715, 141] width 8 height 8
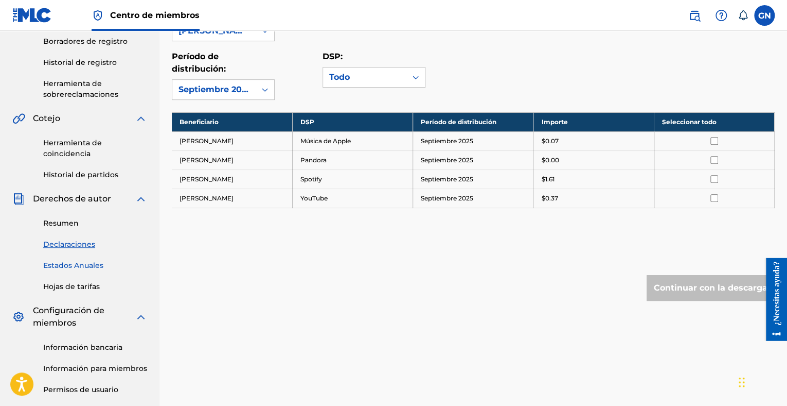
click at [66, 269] on link "Estados Anuales" at bounding box center [95, 265] width 104 height 11
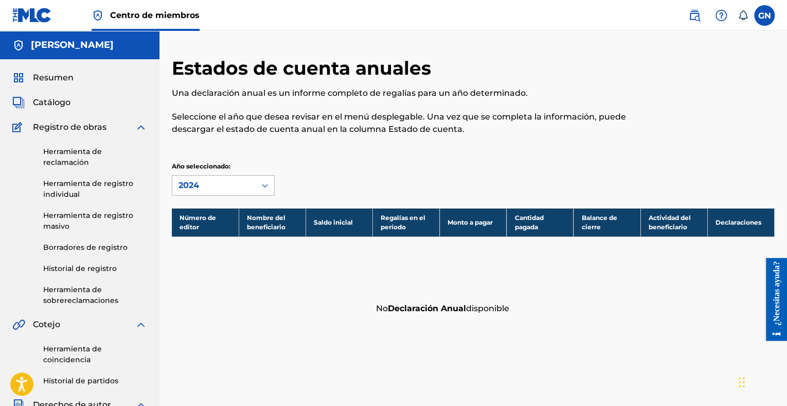
click at [263, 187] on icon at bounding box center [265, 185] width 10 height 10
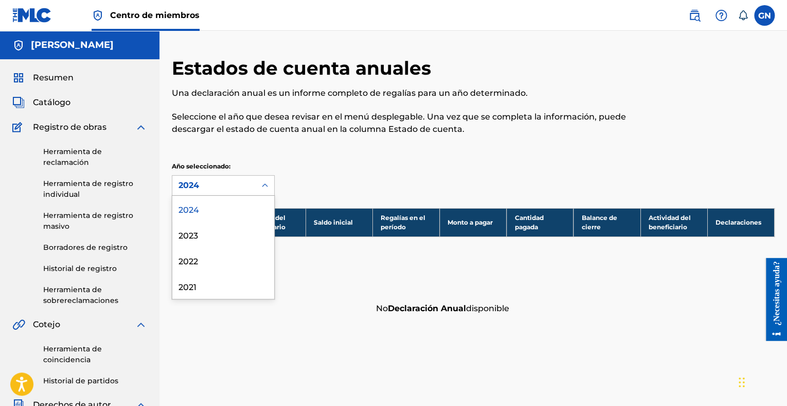
click at [224, 212] on div "2024" at bounding box center [223, 209] width 102 height 26
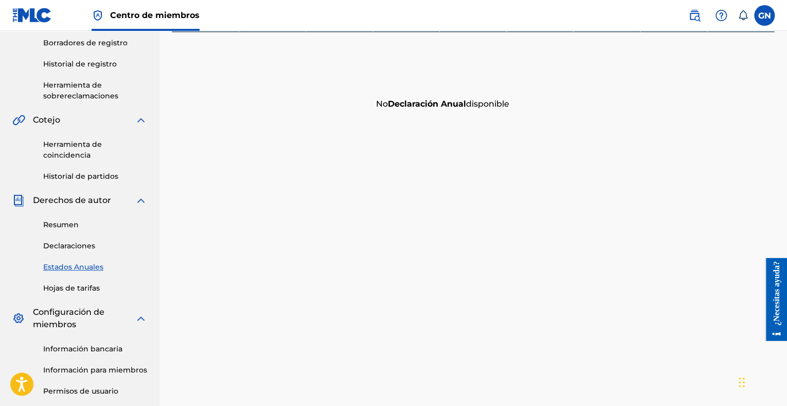
scroll to position [206, 0]
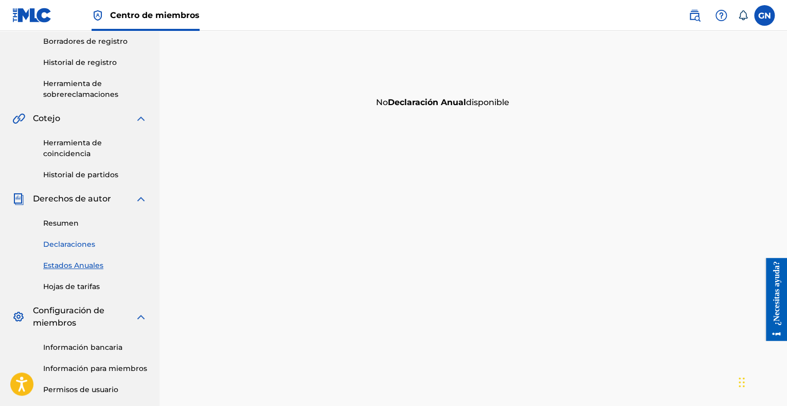
click at [66, 243] on link "Declaraciones" at bounding box center [95, 244] width 104 height 11
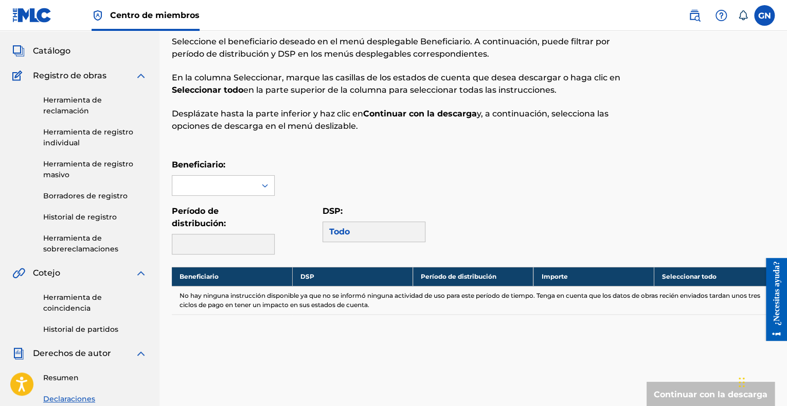
scroll to position [103, 0]
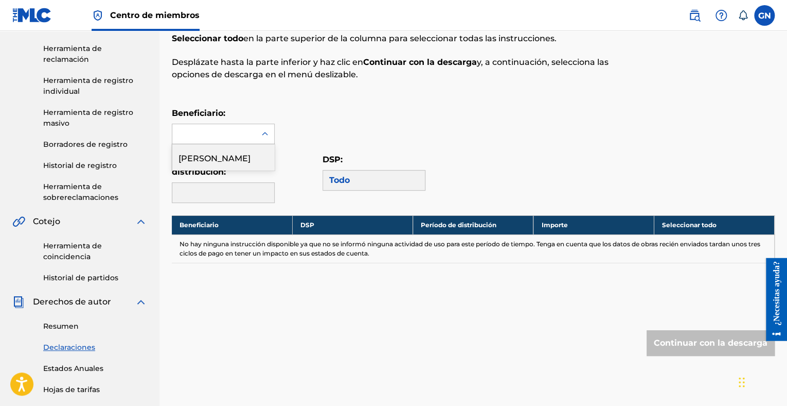
click at [266, 138] on icon at bounding box center [265, 134] width 10 height 10
click at [312, 112] on div "Beneficiario: 1 resultado disponible. Use Arriba y Abajo para elegir opciones, …" at bounding box center [473, 125] width 603 height 37
click at [247, 189] on div at bounding box center [223, 192] width 103 height 21
click at [268, 135] on icon at bounding box center [265, 134] width 10 height 10
click at [254, 159] on div "Glen Navarro Marrero" at bounding box center [223, 157] width 102 height 26
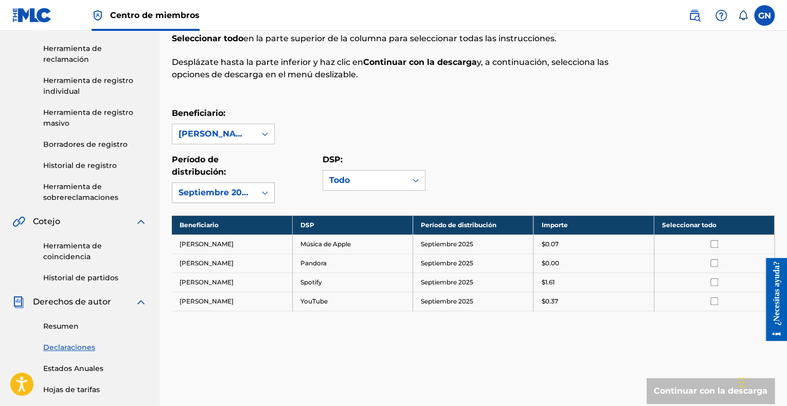
click at [258, 182] on div "Septiembre 2025" at bounding box center [223, 192] width 103 height 21
click at [302, 147] on div "Beneficiario: Glen Navarro Marrero Período de distribución: Septiembre 2025 DSP…" at bounding box center [473, 155] width 603 height 96
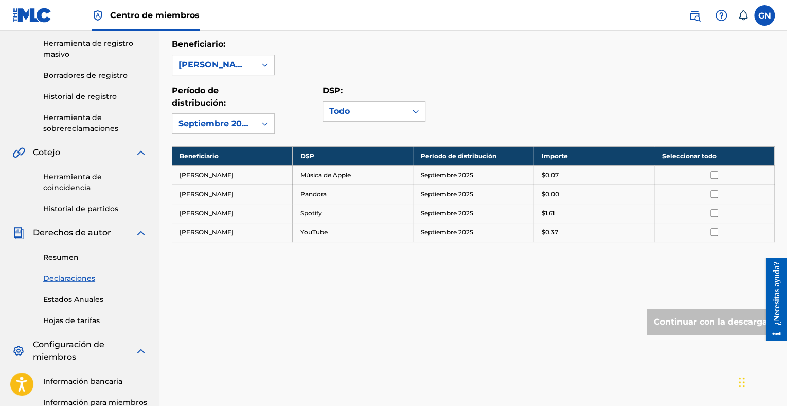
scroll to position [298, 0]
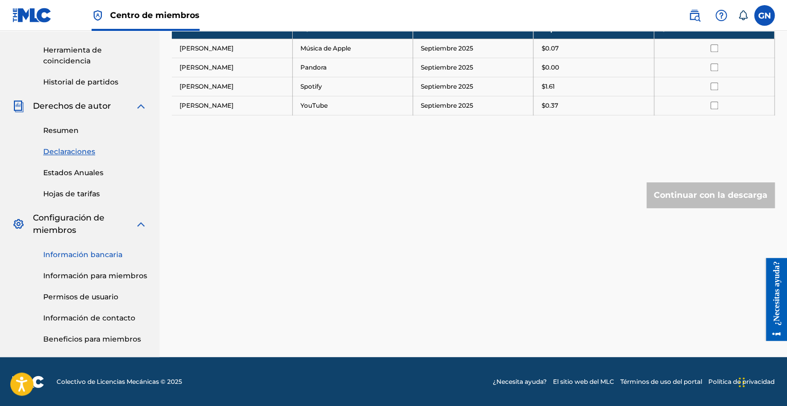
click at [80, 255] on link "Información bancaria" at bounding box center [95, 254] width 104 height 11
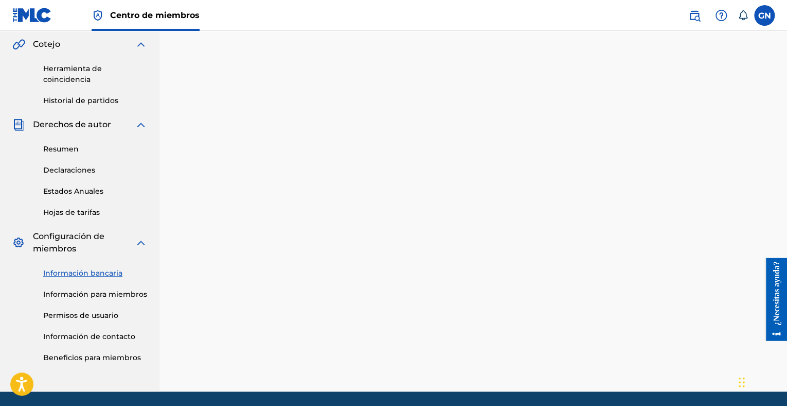
scroll to position [263, 0]
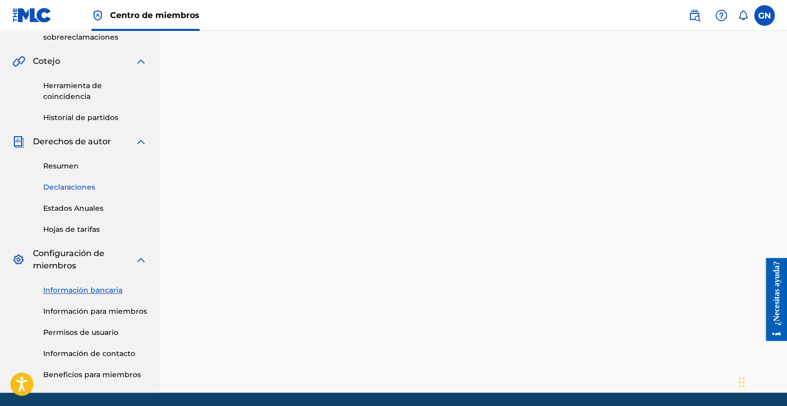
click at [75, 184] on link "Declaraciones" at bounding box center [95, 187] width 104 height 11
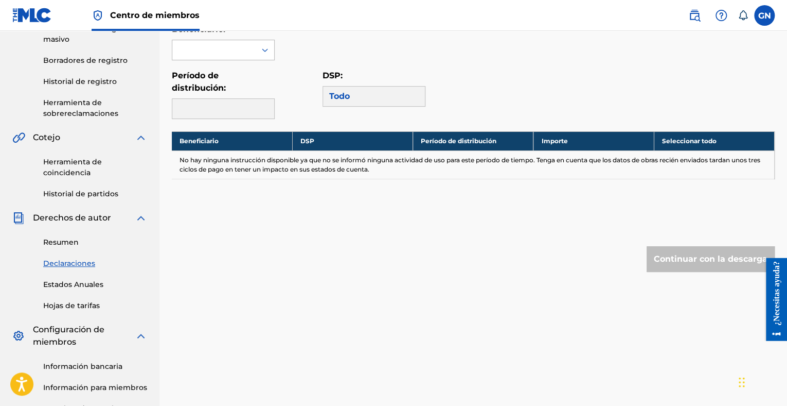
scroll to position [154, 0]
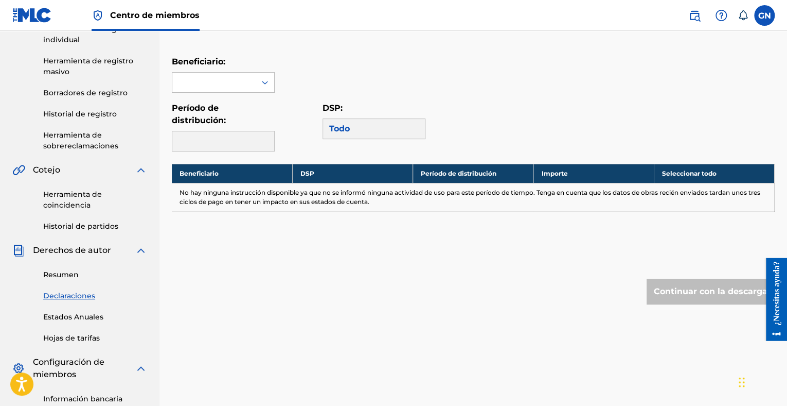
click at [236, 86] on div at bounding box center [213, 83] width 83 height 20
click at [235, 113] on div "Glen Navarro Marrero" at bounding box center [223, 106] width 102 height 26
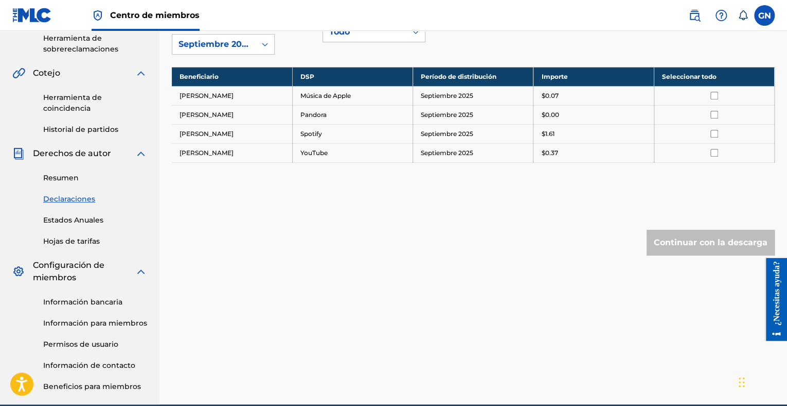
scroll to position [257, 0]
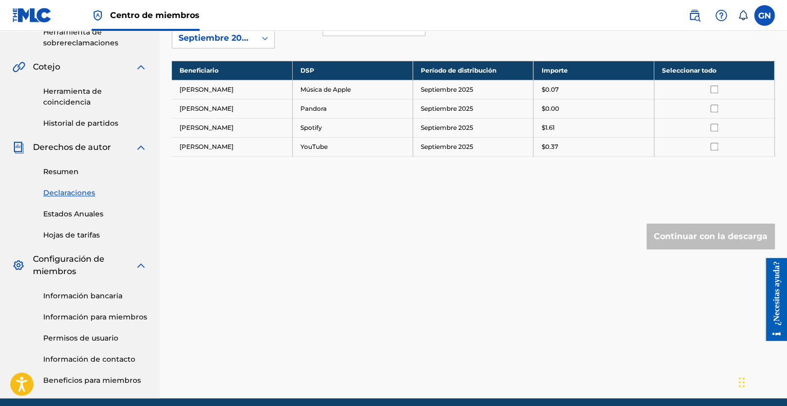
click at [712, 131] on td at bounding box center [714, 127] width 120 height 19
click at [713, 126] on input "checkbox" at bounding box center [715, 128] width 8 height 8
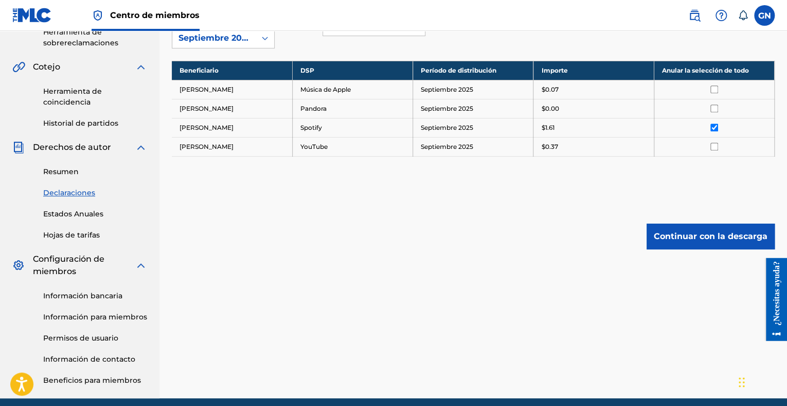
click at [290, 165] on div "Beneficiario DSP Período de distribución Importe Anular la selección de todo Gl…" at bounding box center [473, 121] width 603 height 121
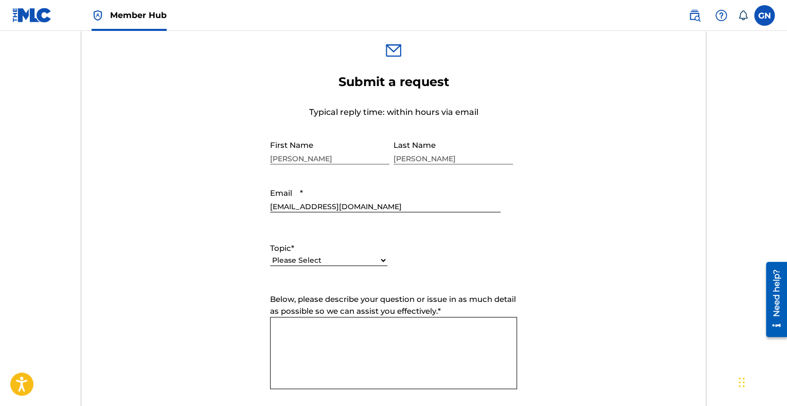
scroll to position [360, 0]
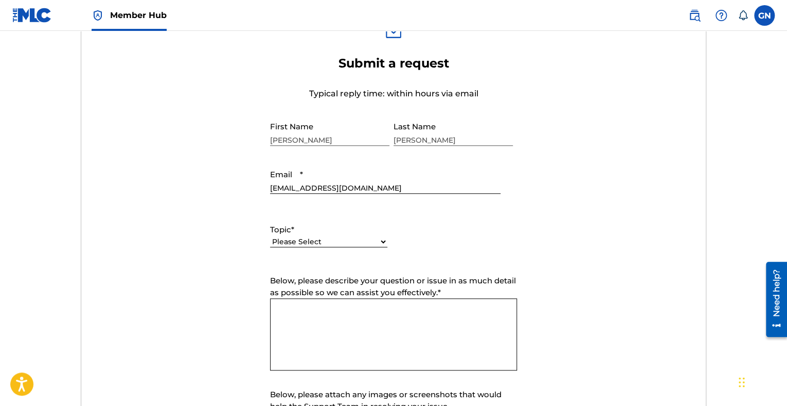
click at [371, 242] on select "Please Select I need help with my account I need help with managing my catalog …" at bounding box center [328, 241] width 117 height 11
click at [595, 231] on form "Submit a request Typical reply time: within hours via email First Name [PERSON_…" at bounding box center [393, 271] width 625 height 430
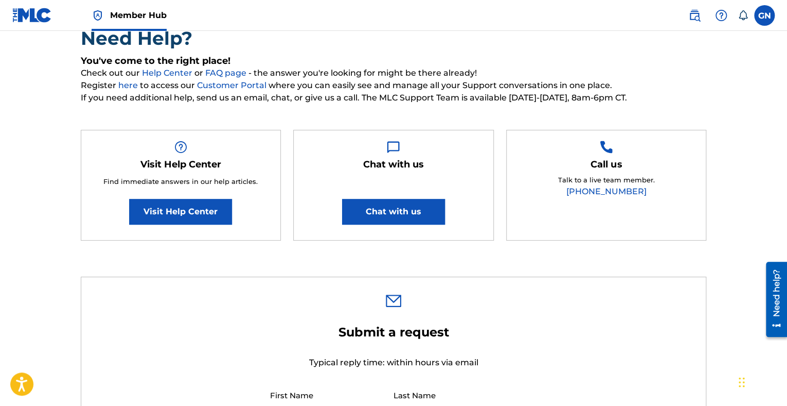
scroll to position [51, 0]
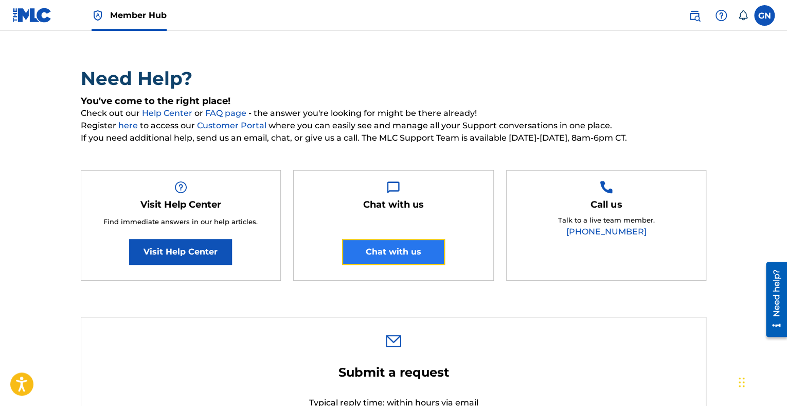
click at [397, 258] on button "Chat with us" at bounding box center [393, 252] width 103 height 26
click at [775, 317] on div "Need help?" at bounding box center [777, 299] width 14 height 60
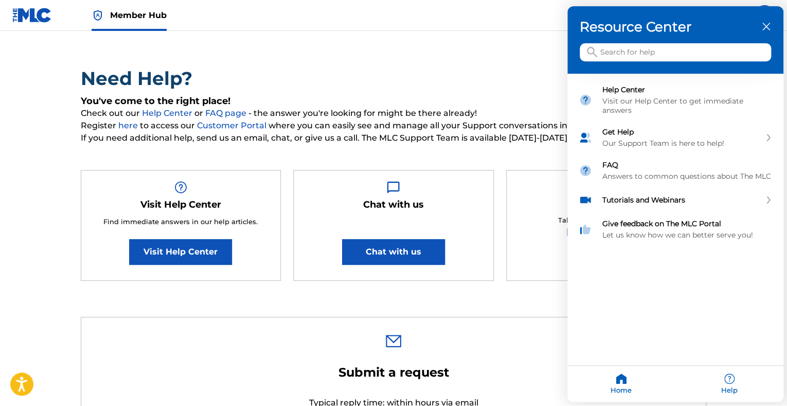
click at [523, 60] on div at bounding box center [393, 203] width 787 height 406
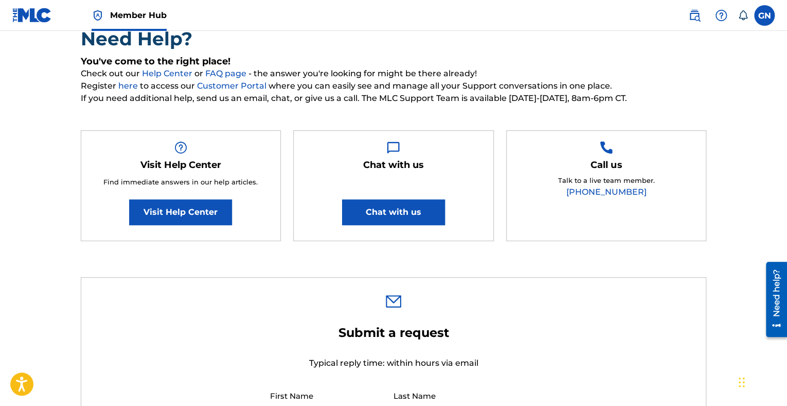
scroll to position [154, 0]
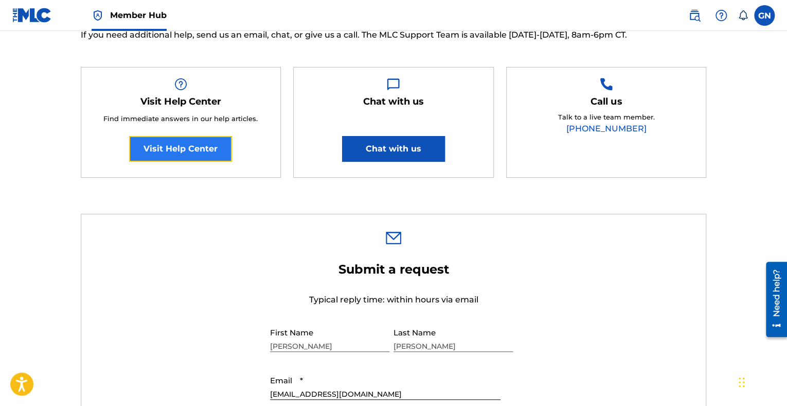
click at [199, 147] on link "Visit Help Center" at bounding box center [180, 149] width 103 height 26
